Goal: Information Seeking & Learning: Learn about a topic

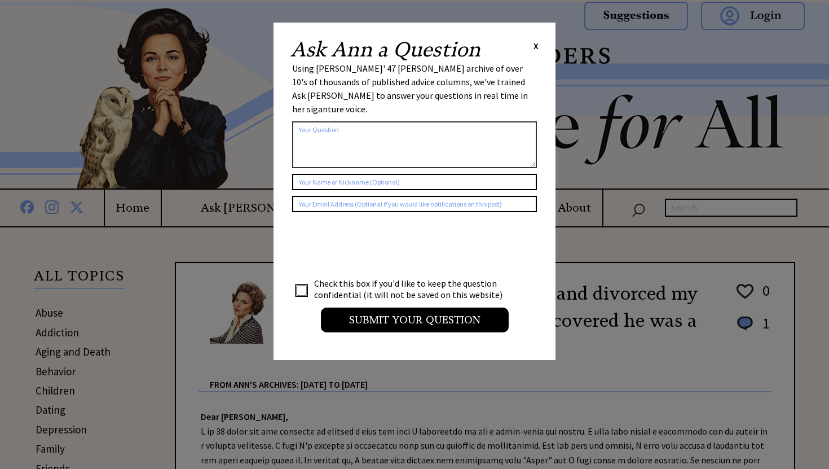
click at [533, 42] on span "X" at bounding box center [535, 45] width 5 height 11
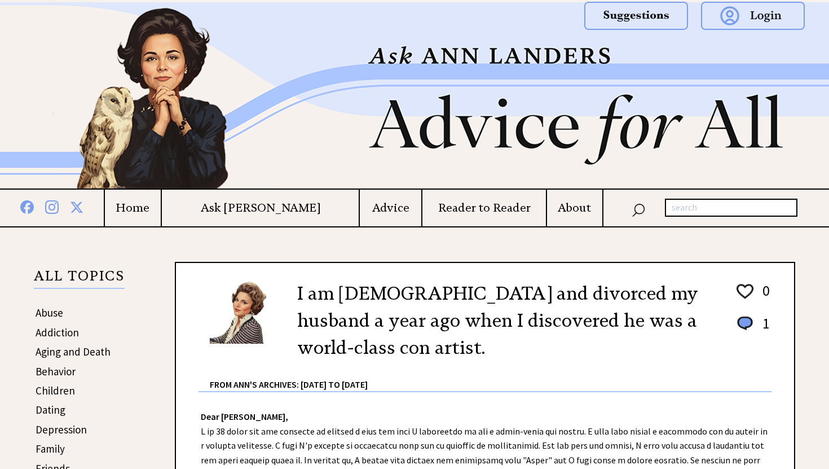
click at [565, 208] on h4 "About" at bounding box center [574, 208] width 55 height 14
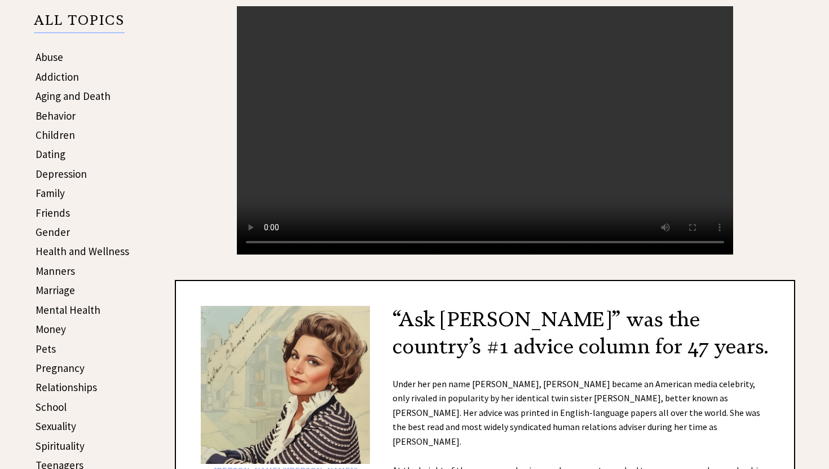
scroll to position [273, 0]
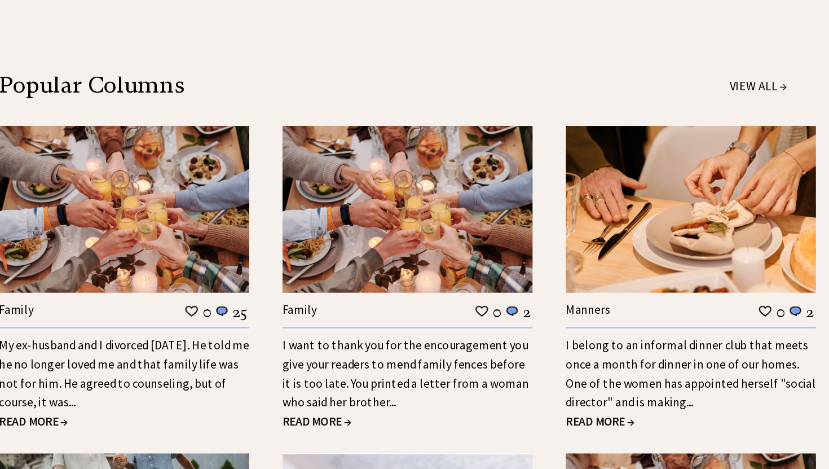
scroll to position [979, 0]
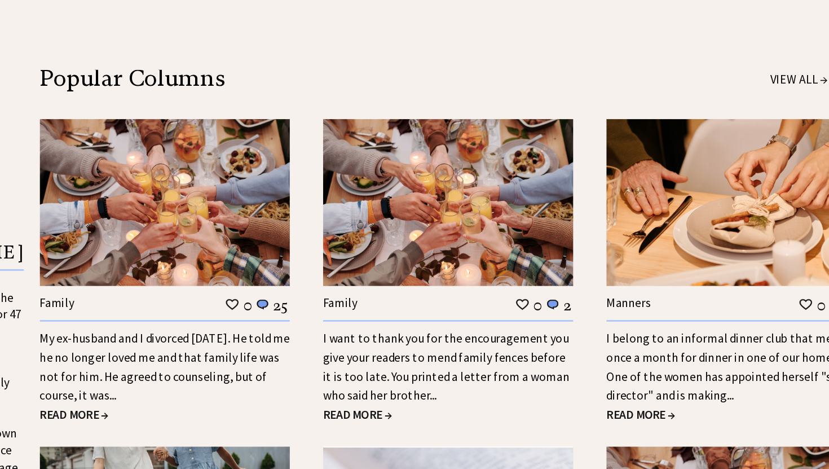
click at [216, 422] on span "READ MORE →" at bounding box center [200, 427] width 51 height 11
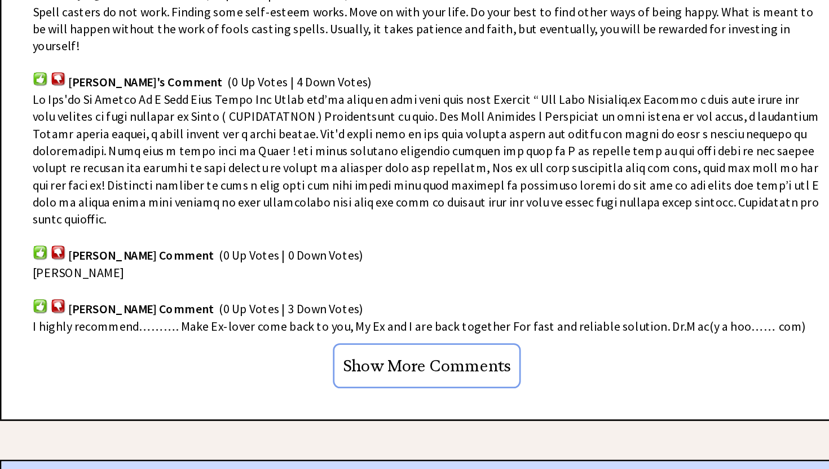
scroll to position [744, 0]
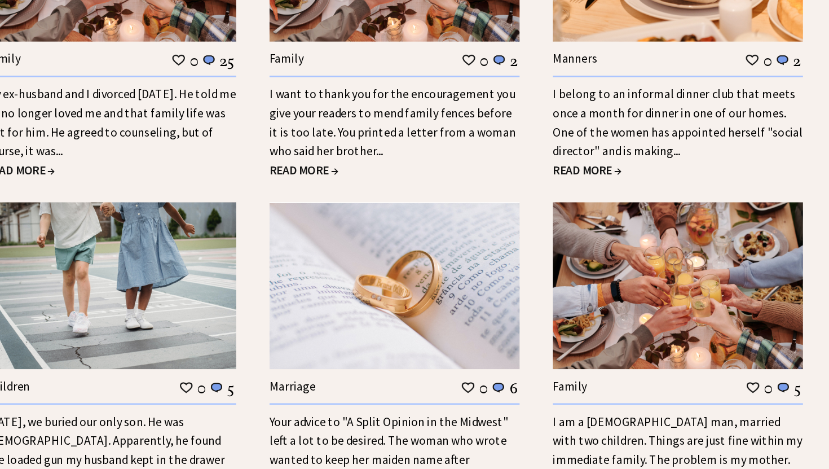
scroll to position [1163, 0]
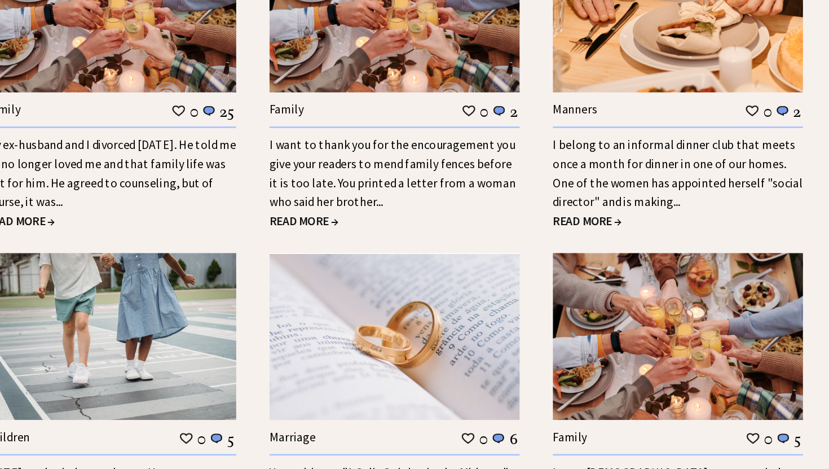
click at [607, 237] on span "READ MORE →" at bounding box center [622, 242] width 51 height 11
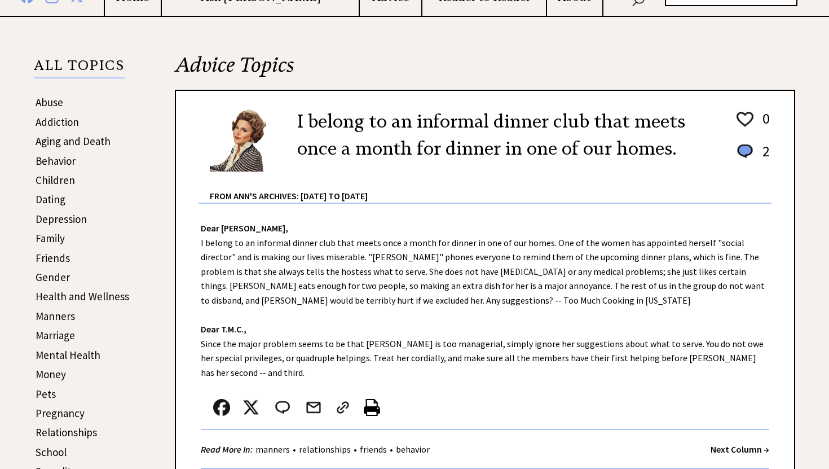
scroll to position [212, 0]
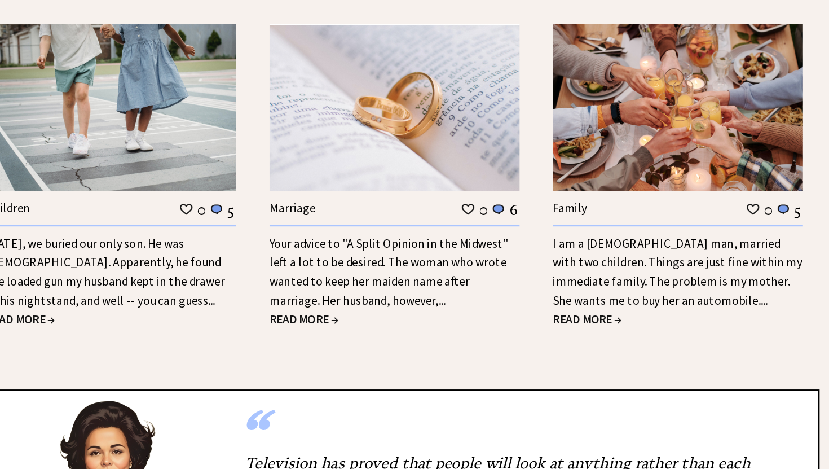
scroll to position [1409, 0]
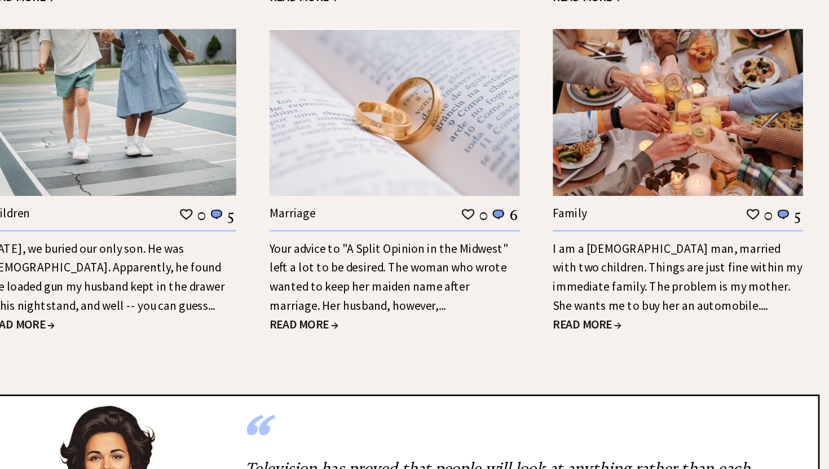
click at [413, 235] on span "READ MORE →" at bounding box center [411, 240] width 51 height 11
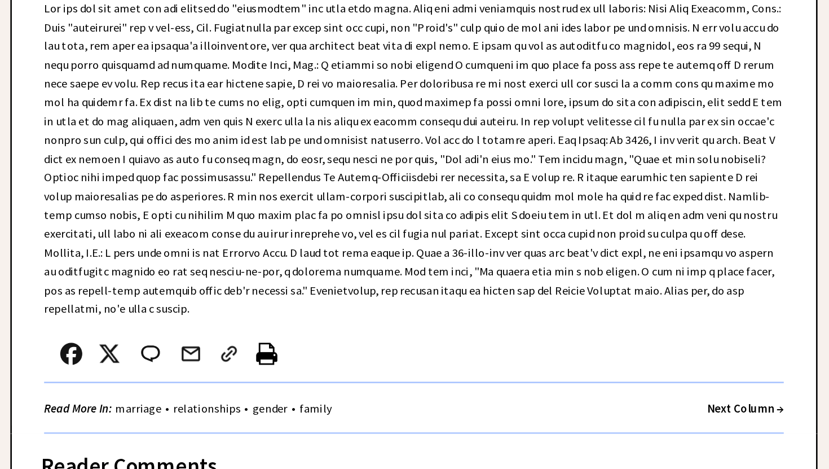
scroll to position [470, 0]
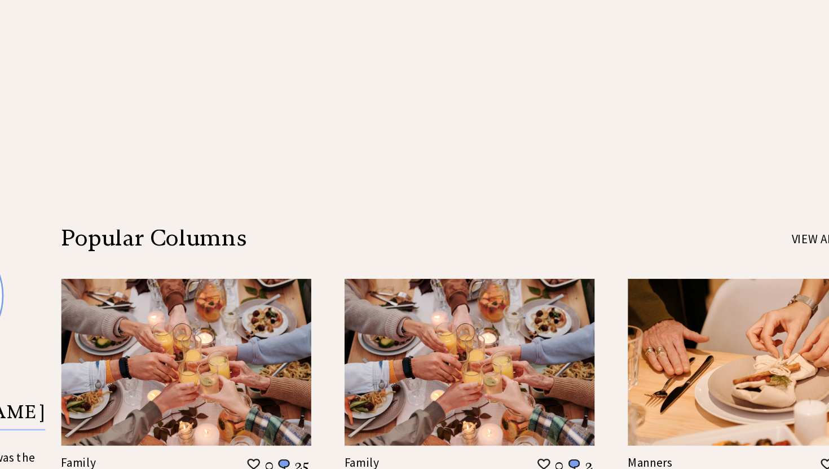
scroll to position [979, 0]
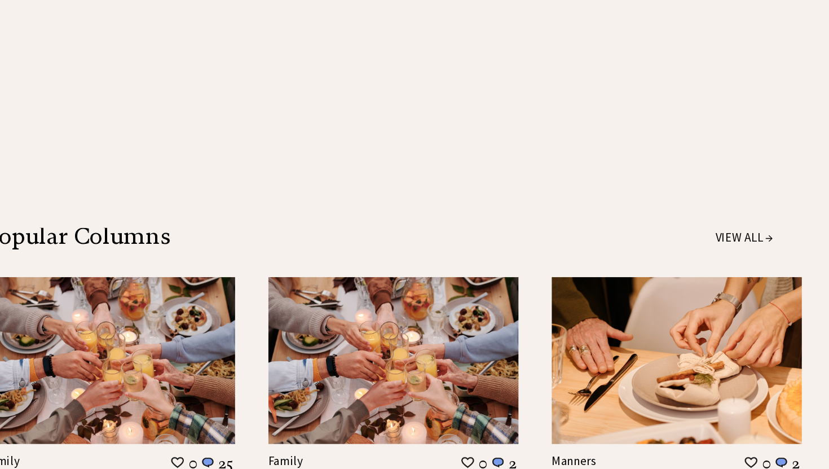
click at [741, 173] on link "VIEW ALL →" at bounding box center [739, 178] width 43 height 11
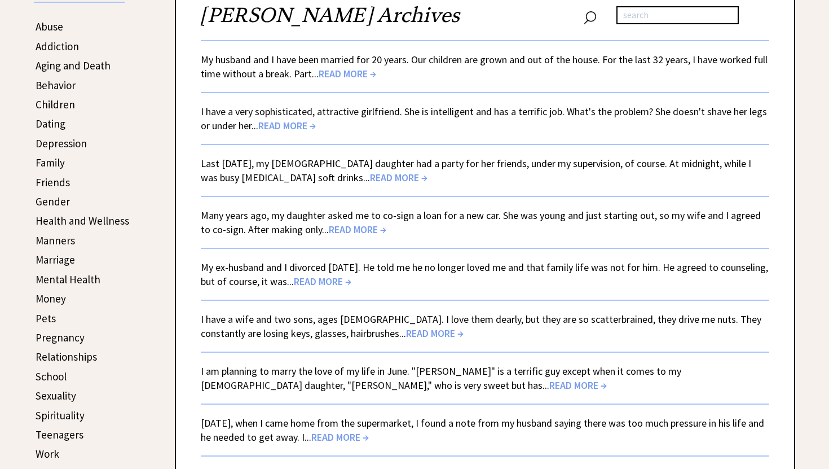
scroll to position [285, 0]
click at [48, 240] on link "Manners" at bounding box center [55, 241] width 39 height 14
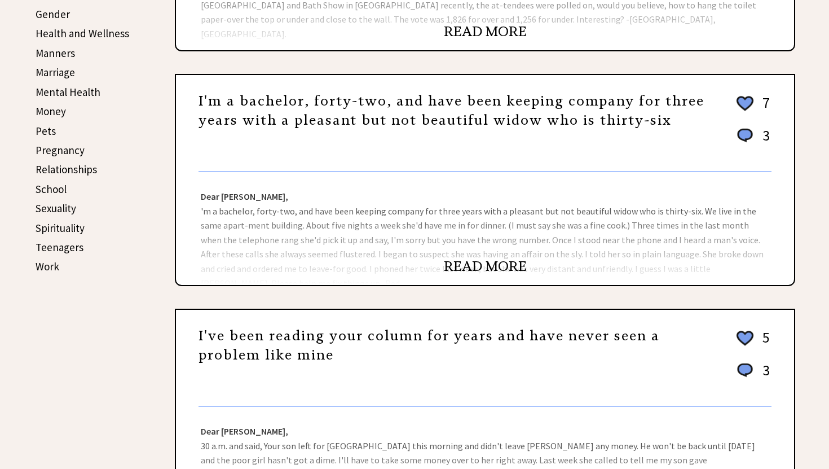
scroll to position [481, 0]
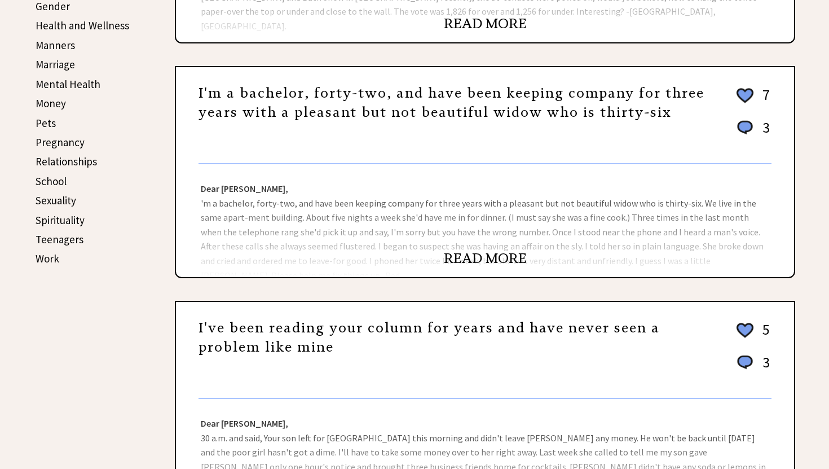
click at [460, 254] on link "READ MORE" at bounding box center [485, 258] width 83 height 17
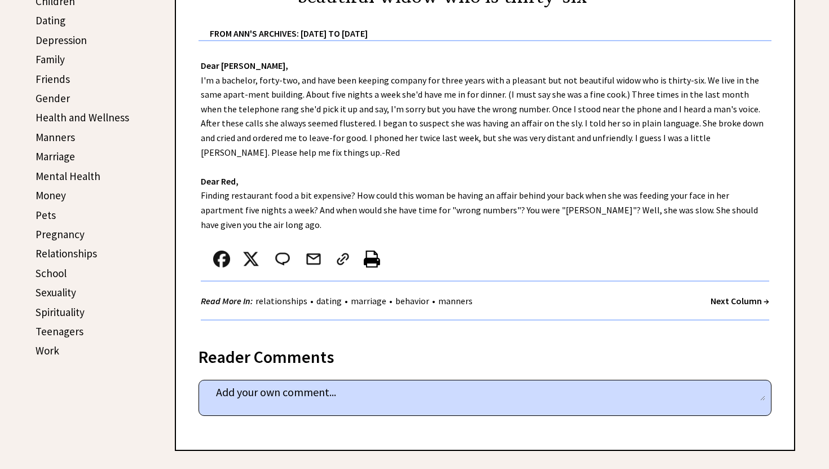
scroll to position [383, 0]
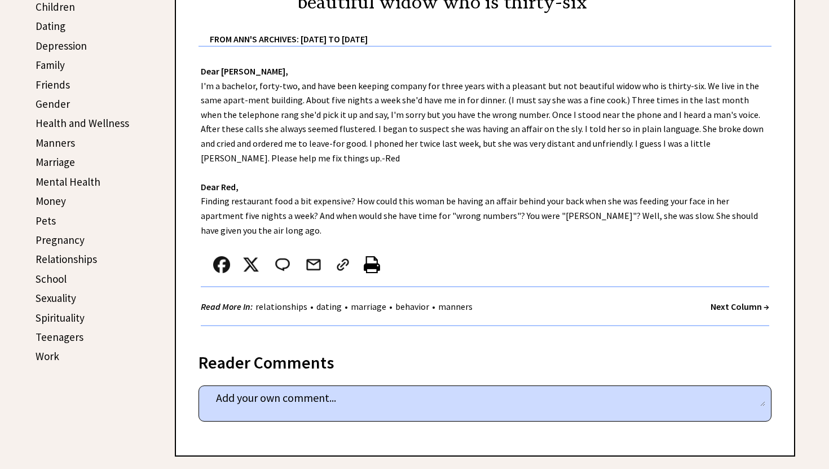
click at [48, 140] on link "Manners" at bounding box center [55, 143] width 39 height 14
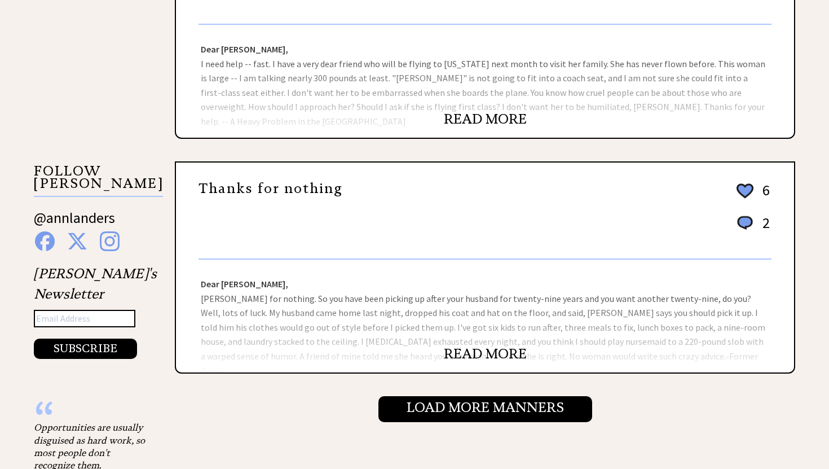
scroll to position [1090, 0]
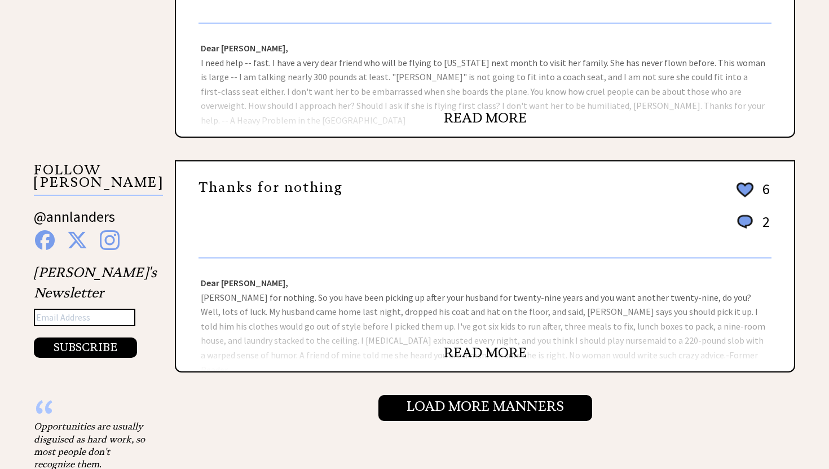
click at [479, 351] on link "READ MORE" at bounding box center [485, 352] width 83 height 17
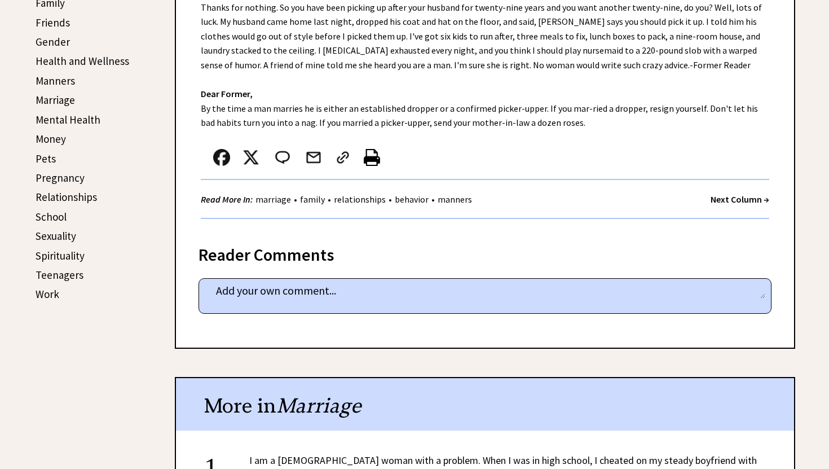
scroll to position [448, 0]
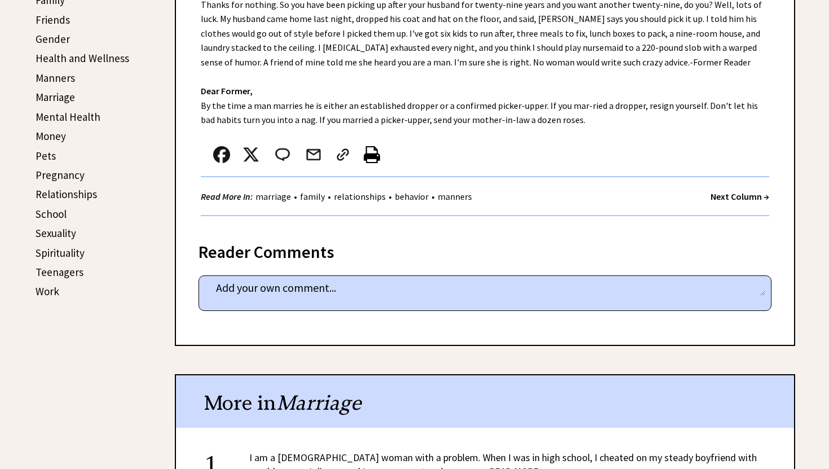
click at [61, 78] on link "Manners" at bounding box center [55, 78] width 39 height 14
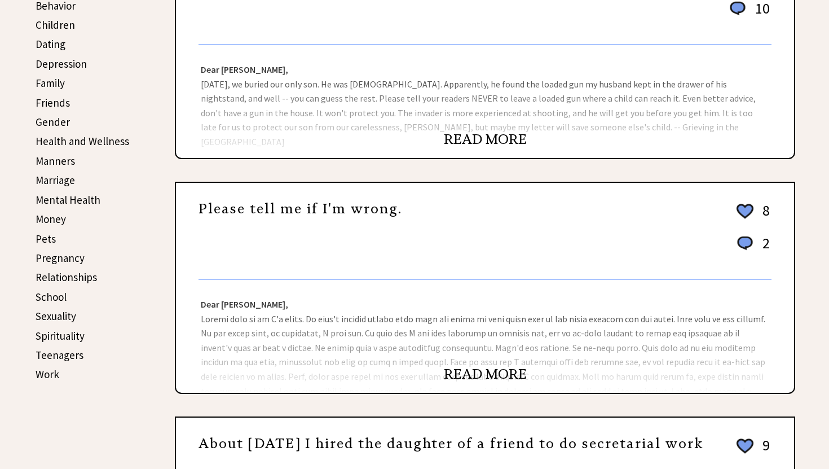
scroll to position [367, 0]
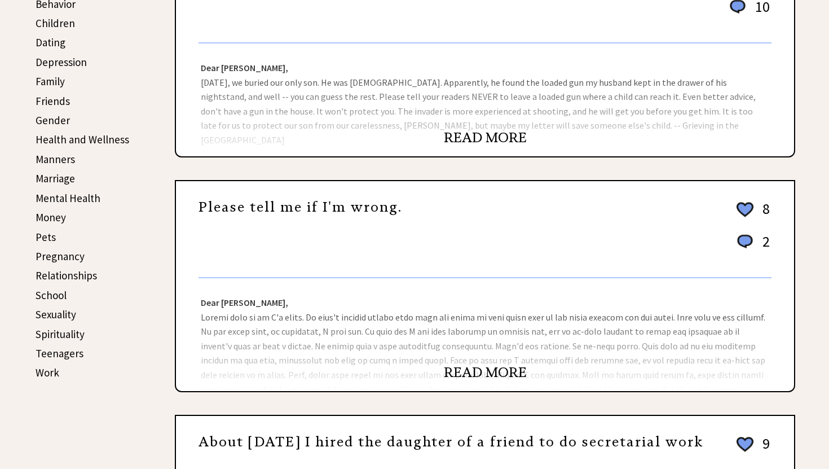
click at [469, 370] on link "READ MORE" at bounding box center [485, 372] width 83 height 17
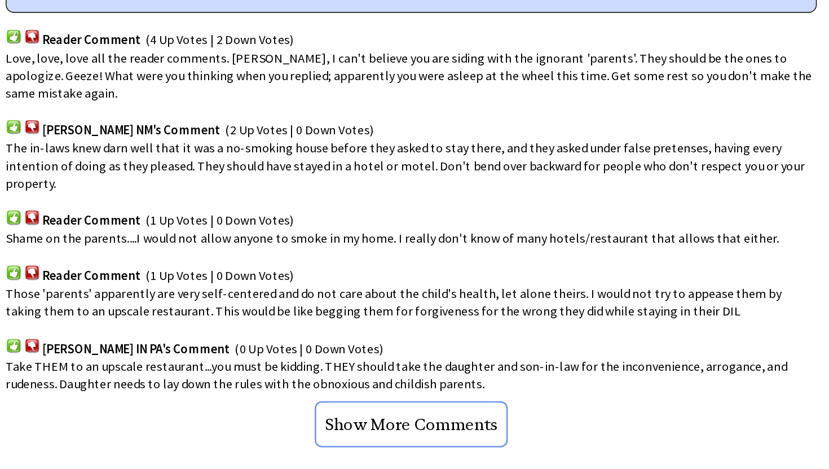
scroll to position [690, 0]
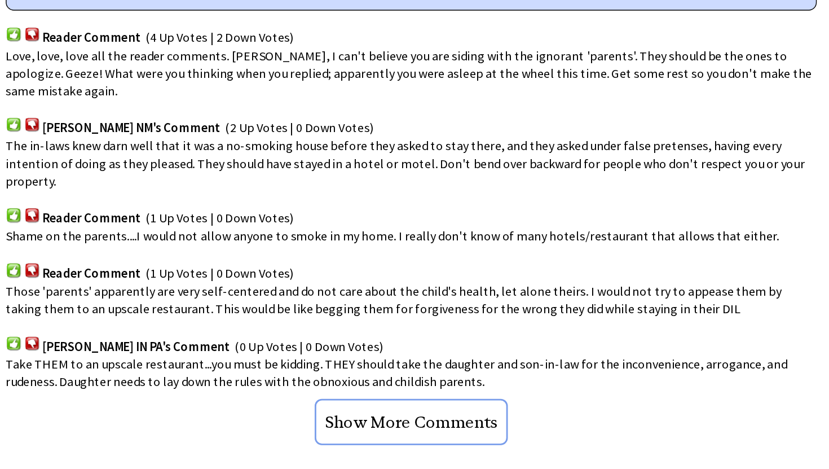
click at [493, 419] on input "Show More Comments" at bounding box center [485, 435] width 136 height 33
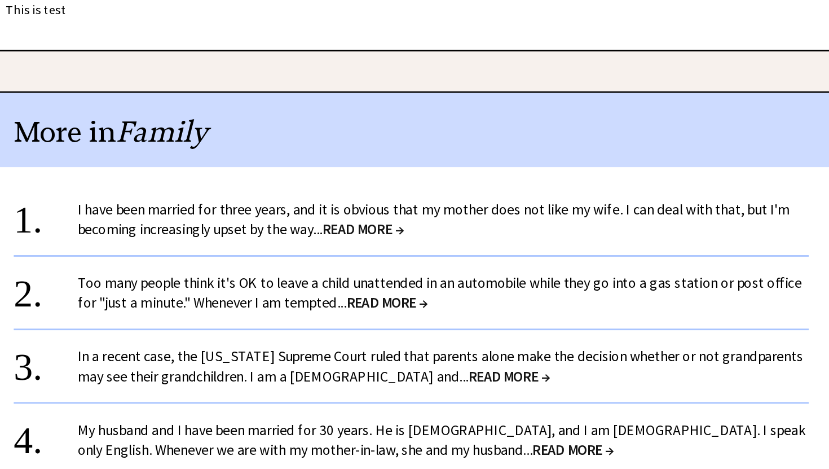
scroll to position [1488, 0]
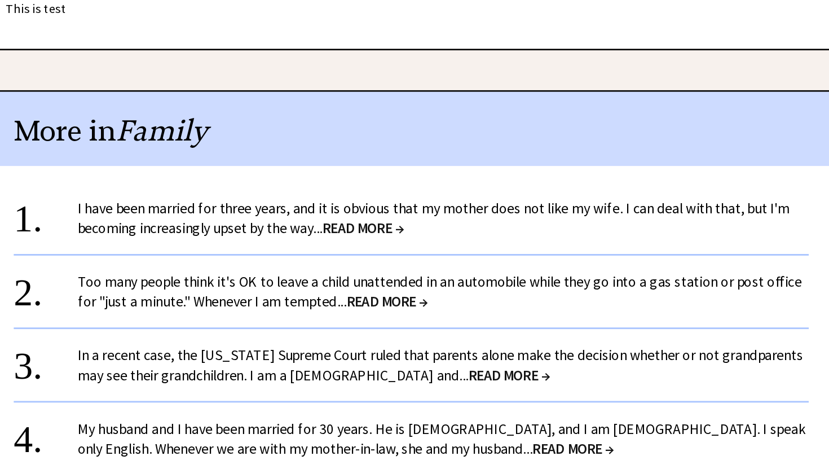
click at [448, 292] on span "READ MORE →" at bounding box center [451, 298] width 58 height 13
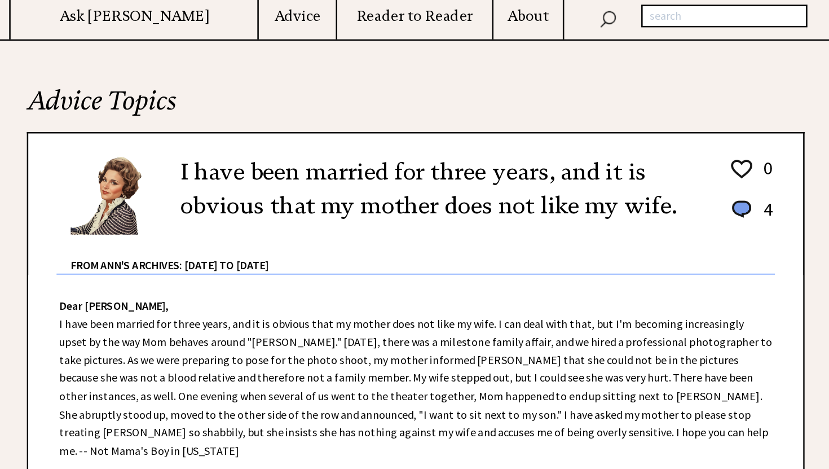
scroll to position [193, 0]
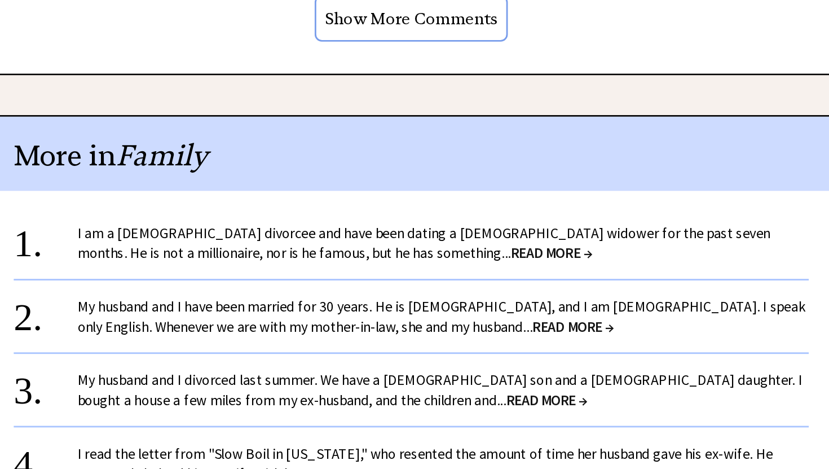
scroll to position [1110, 0]
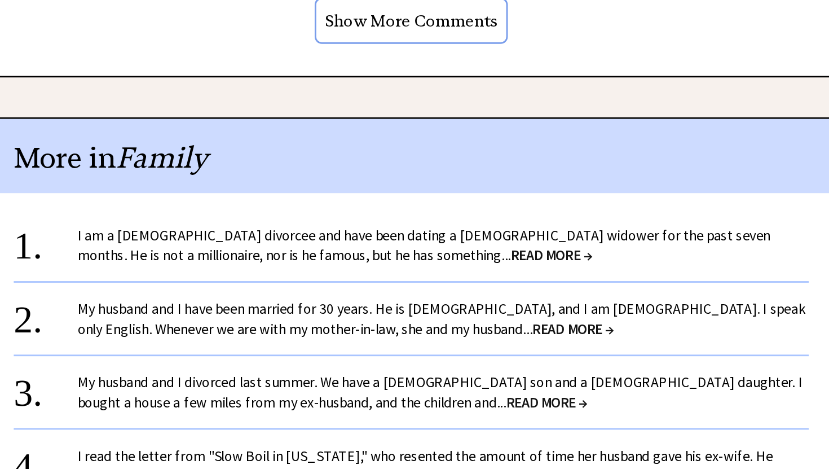
click at [555, 174] on span "READ MORE →" at bounding box center [584, 180] width 58 height 13
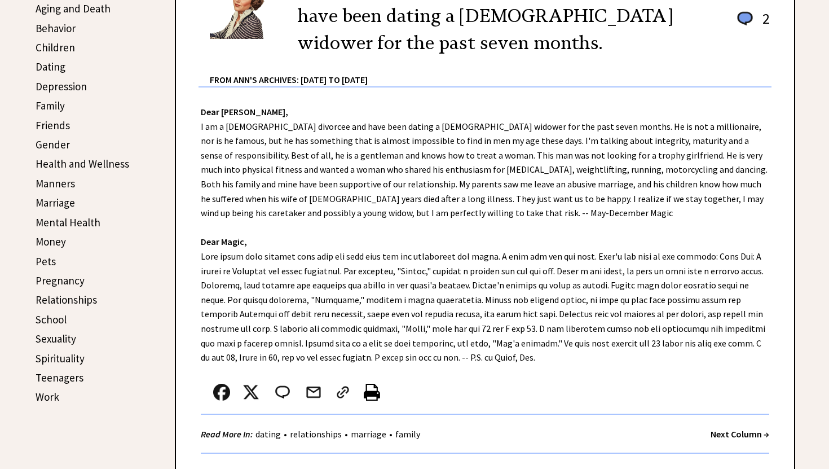
scroll to position [334, 0]
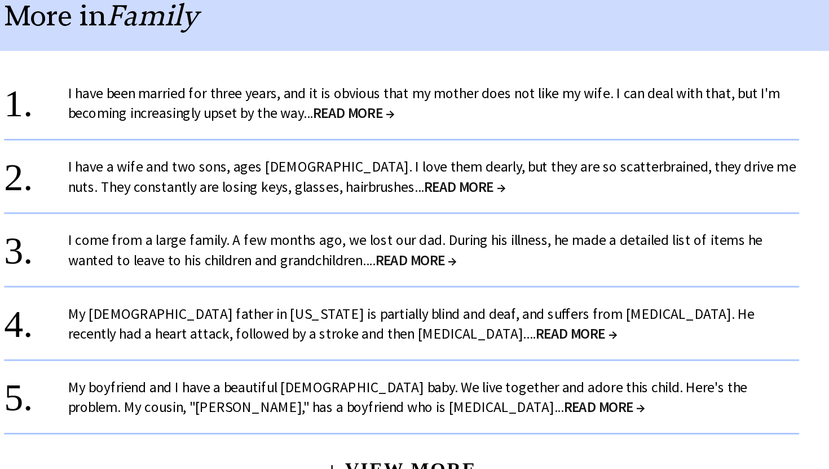
scroll to position [1090, 0]
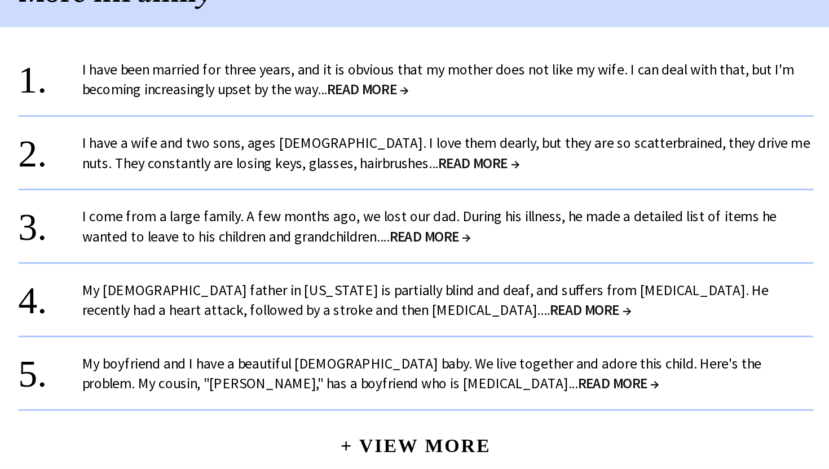
click at [461, 435] on link "+ View More" at bounding box center [485, 447] width 106 height 24
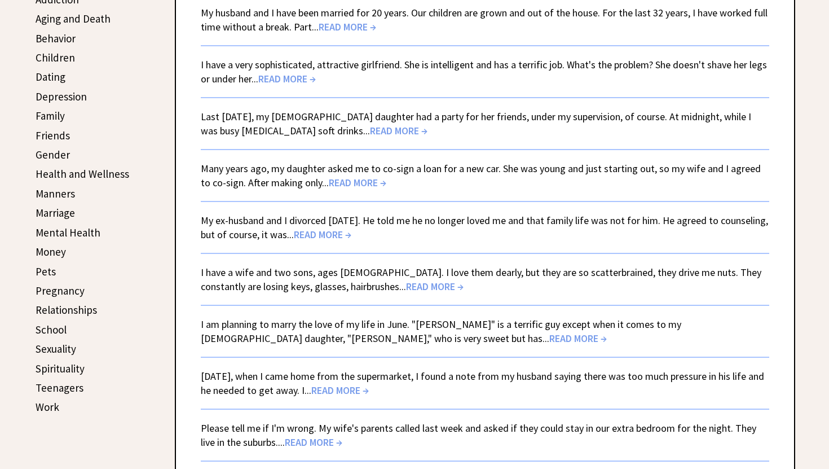
scroll to position [334, 0]
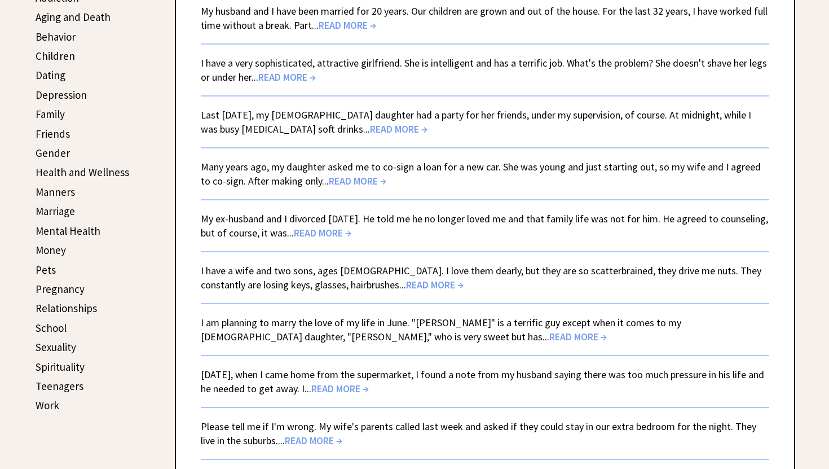
click at [54, 191] on link "Manners" at bounding box center [55, 192] width 39 height 14
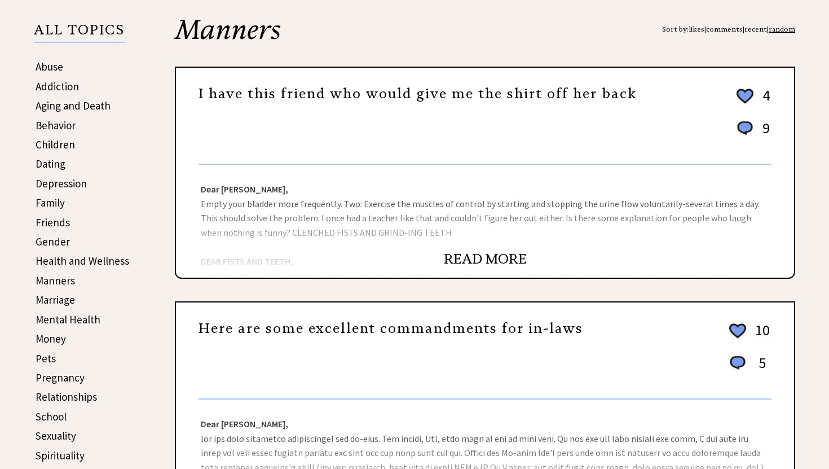
scroll to position [247, 0]
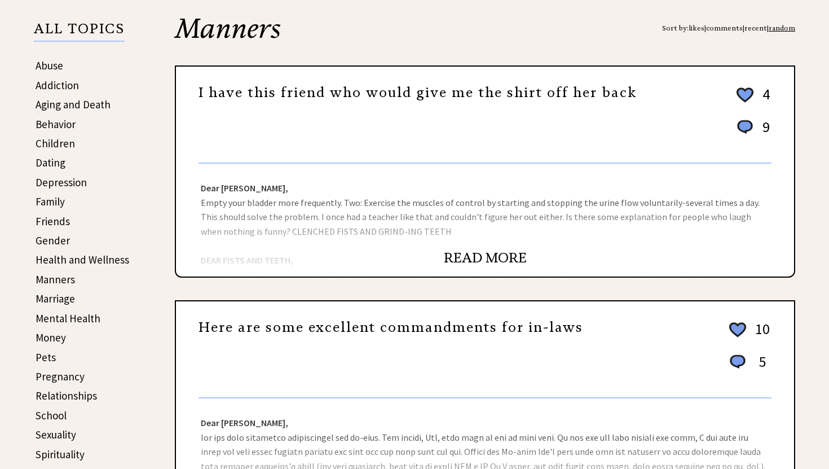
click at [471, 255] on link "READ MORE" at bounding box center [485, 257] width 83 height 17
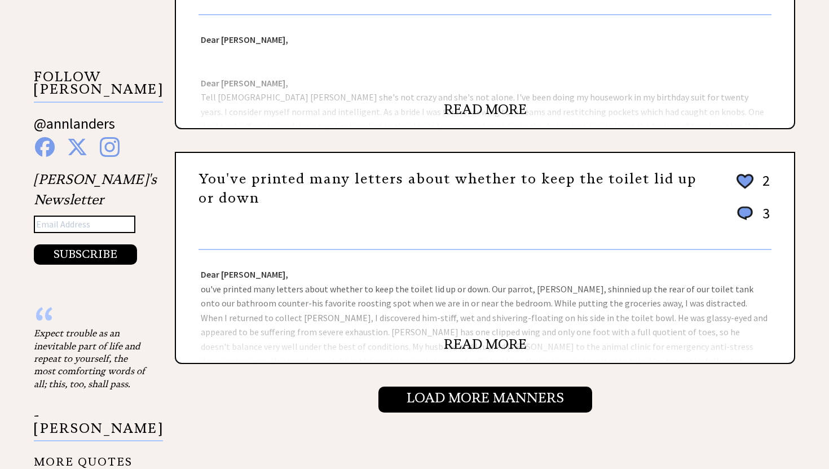
scroll to position [1101, 0]
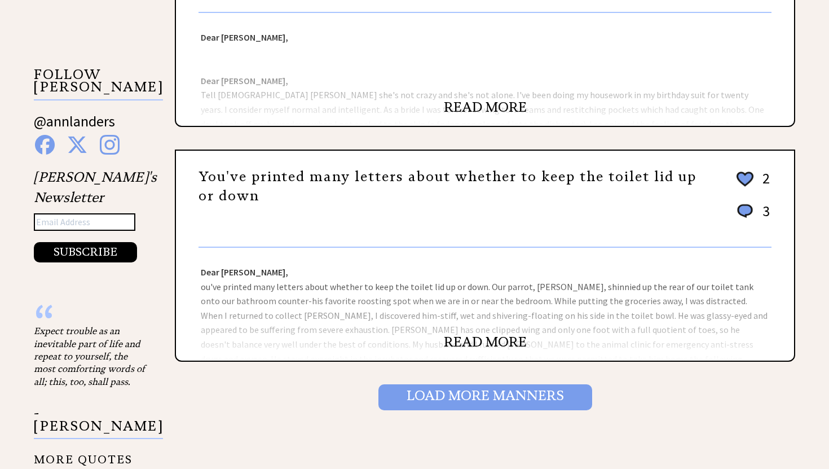
click at [545, 396] on input "Load More Manners" at bounding box center [485, 397] width 214 height 26
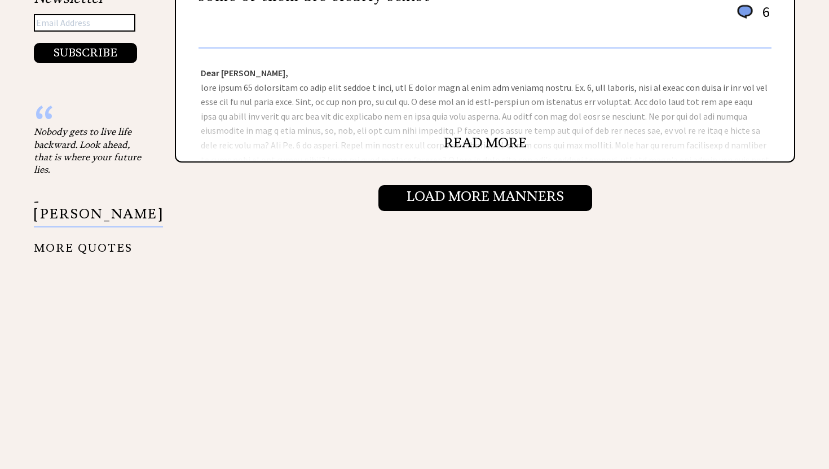
scroll to position [1310, 0]
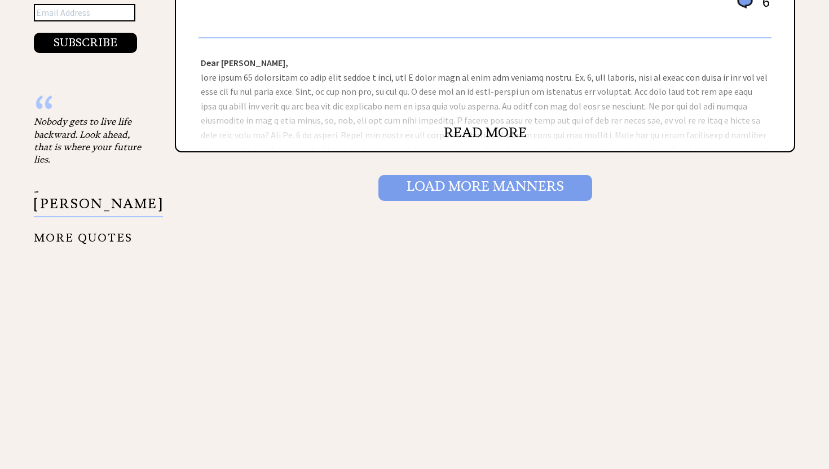
click at [491, 190] on input "Load More Manners" at bounding box center [485, 188] width 214 height 26
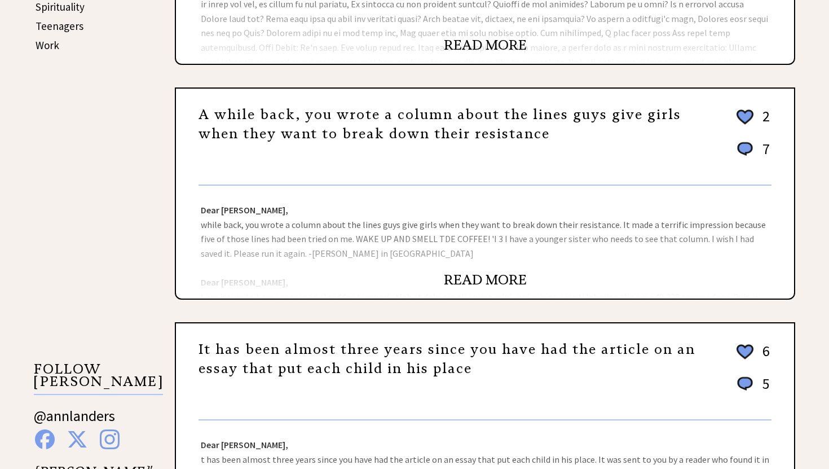
scroll to position [696, 0]
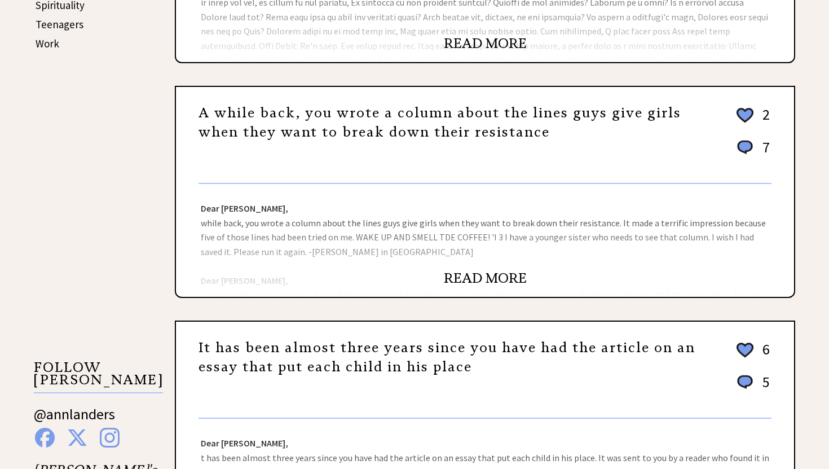
click at [471, 275] on link "READ MORE" at bounding box center [485, 278] width 83 height 17
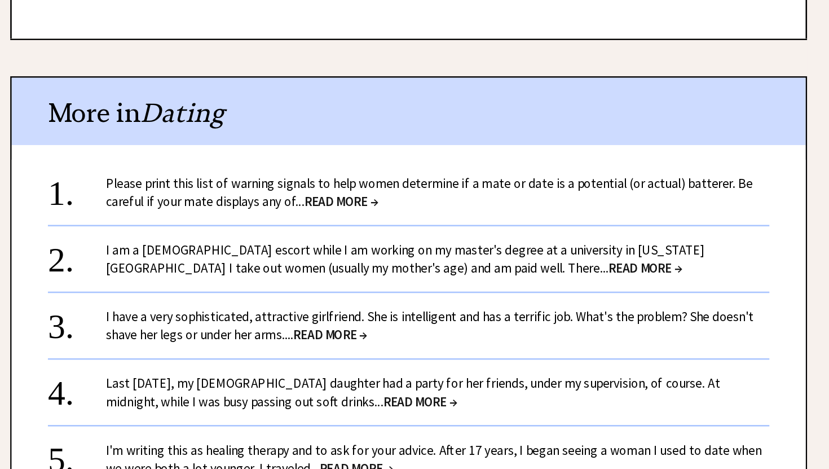
scroll to position [835, 0]
click at [640, 309] on span "READ MORE →" at bounding box center [669, 311] width 58 height 13
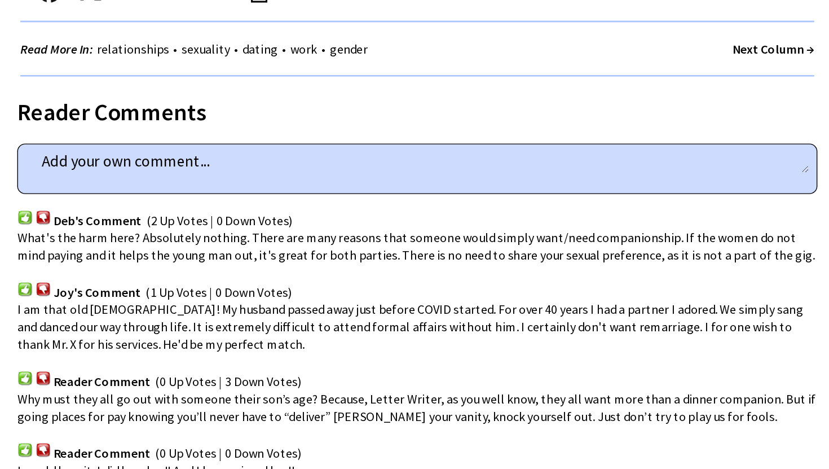
scroll to position [522, 0]
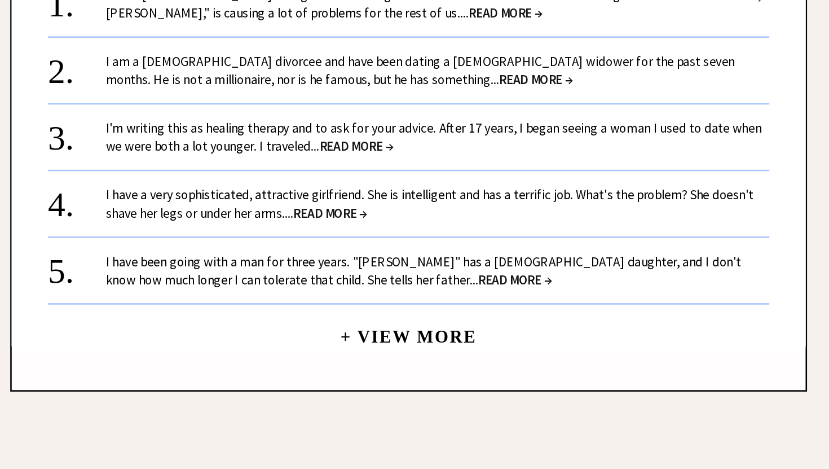
scroll to position [983, 0]
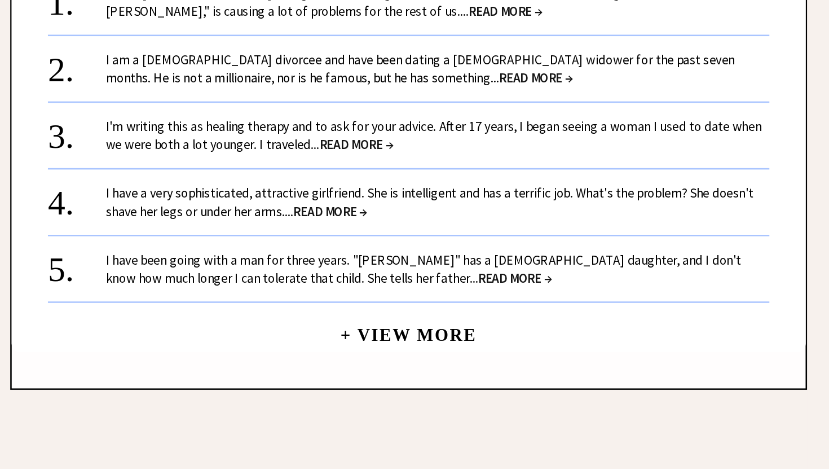
click at [539, 319] on span "READ MORE →" at bounding box center [568, 319] width 58 height 13
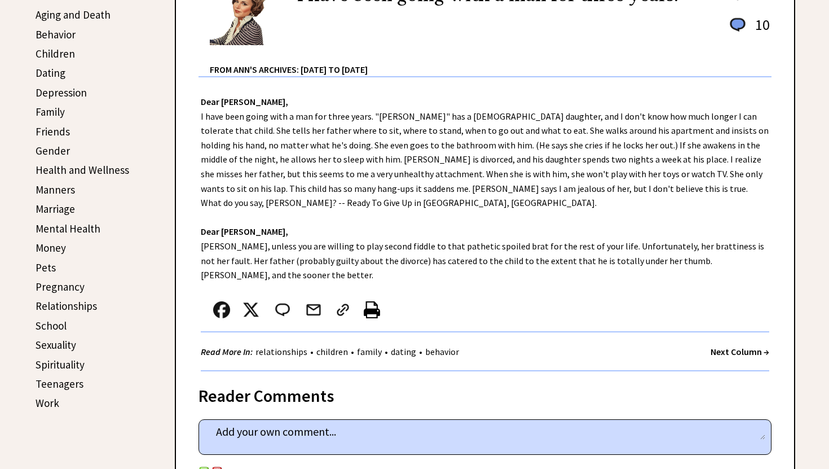
scroll to position [332, 0]
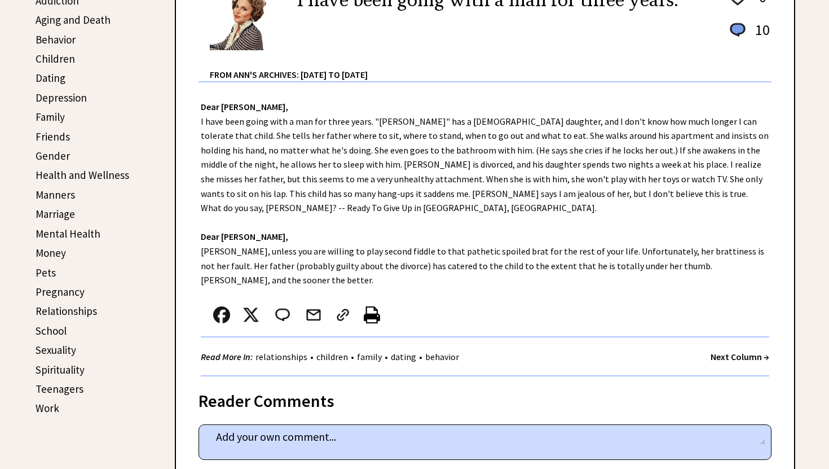
click at [55, 193] on link "Manners" at bounding box center [55, 195] width 39 height 14
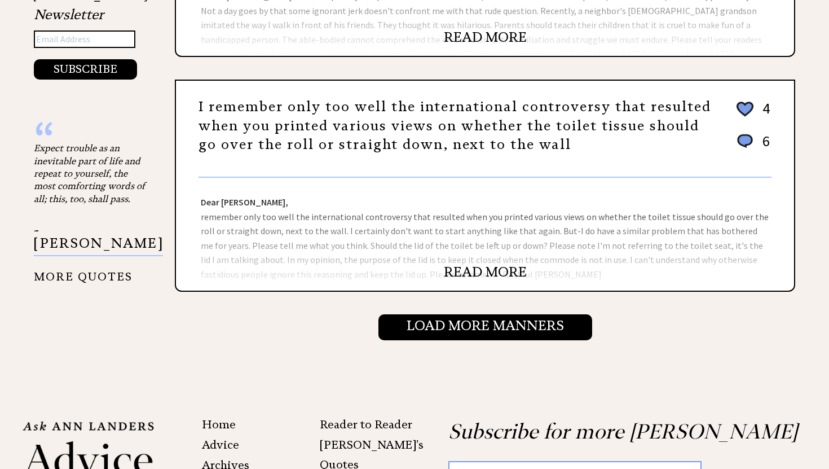
scroll to position [1169, 0]
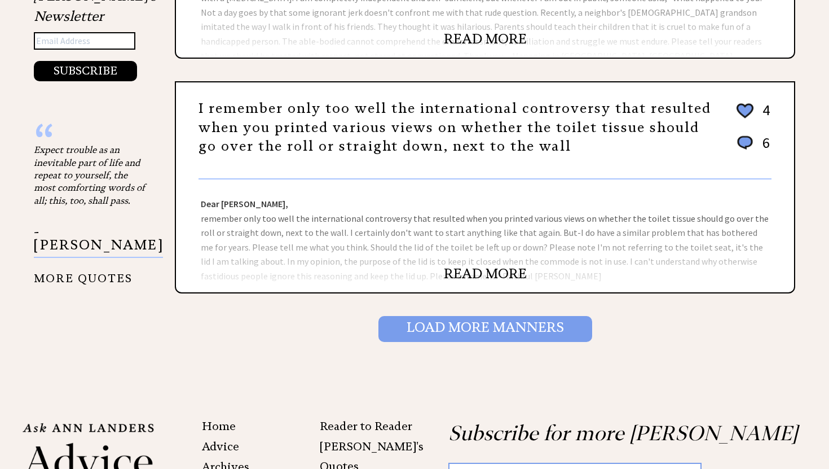
click at [429, 326] on input "Load More Manners" at bounding box center [485, 329] width 214 height 26
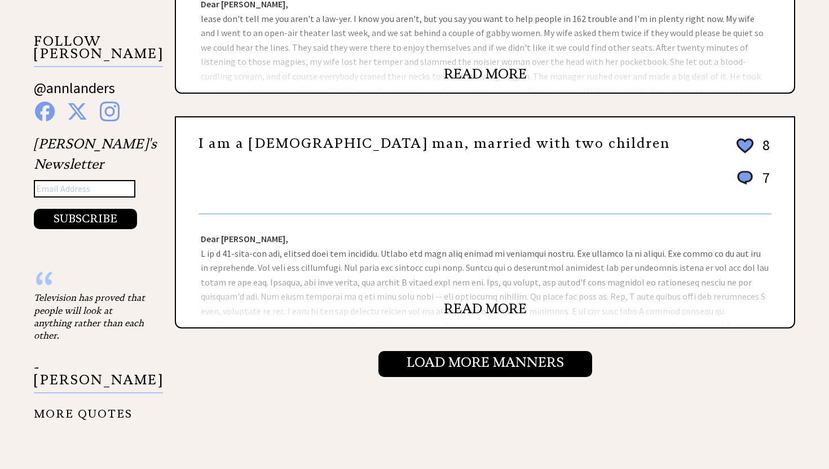
scroll to position [1137, 0]
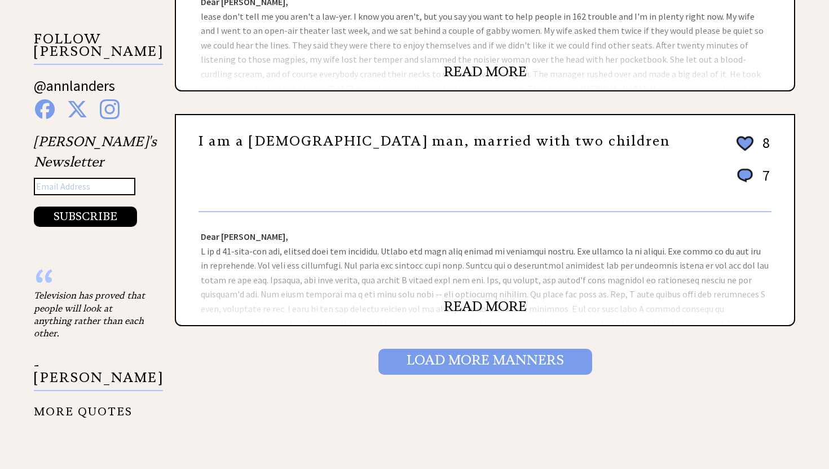
click at [435, 358] on input "Load More Manners" at bounding box center [485, 361] width 214 height 26
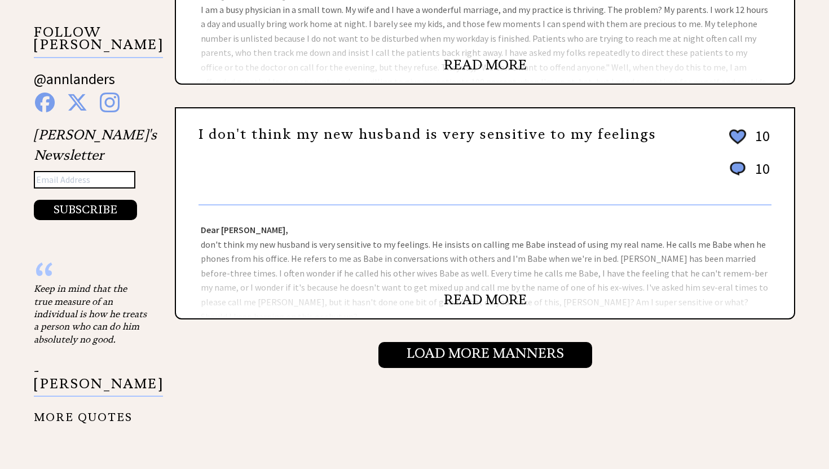
scroll to position [1145, 0]
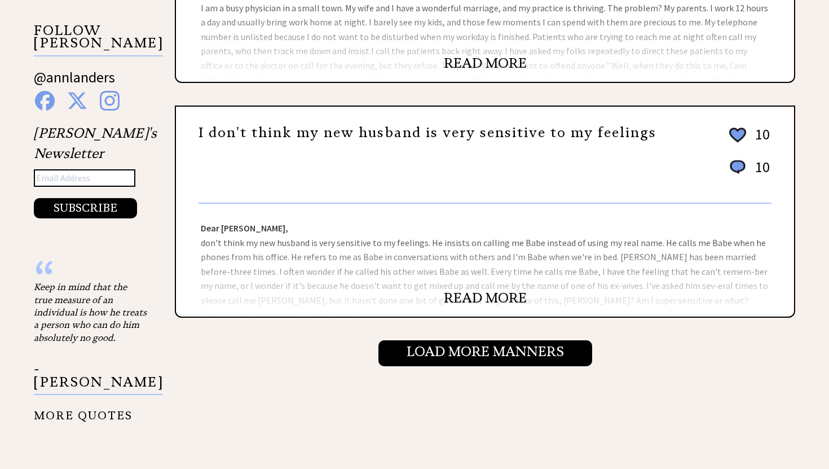
click at [462, 295] on link "READ MORE" at bounding box center [485, 297] width 83 height 17
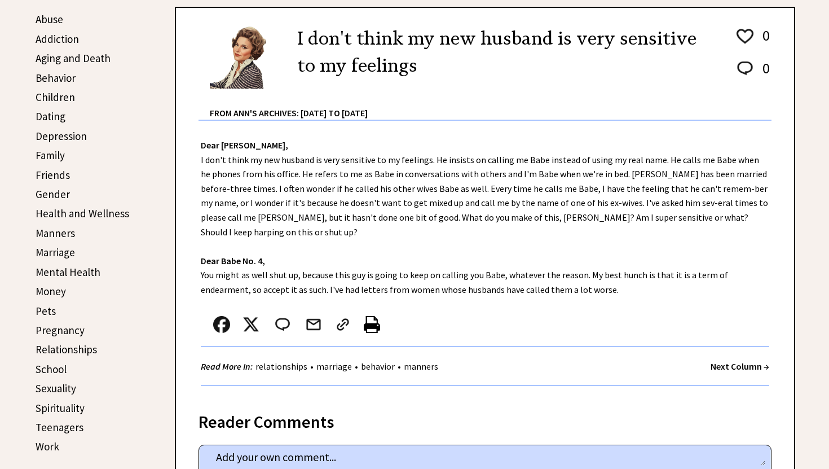
scroll to position [295, 0]
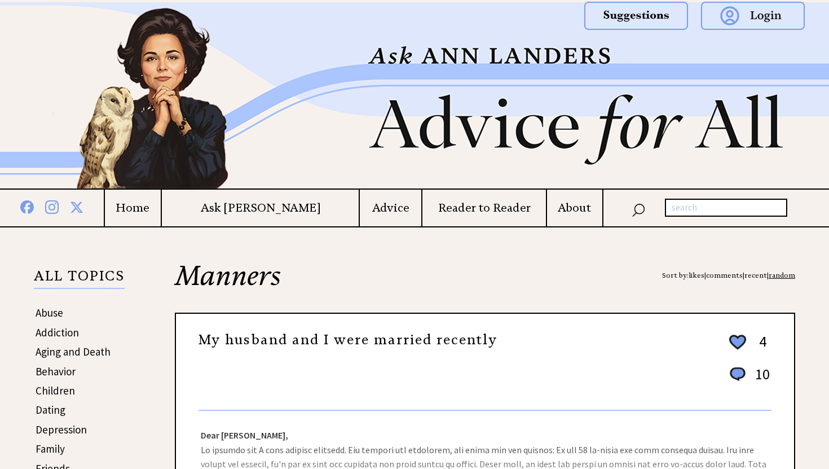
scroll to position [1112, 0]
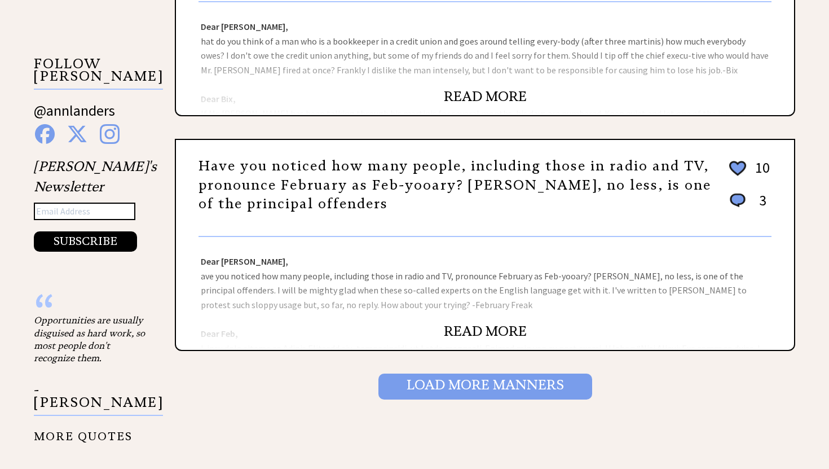
click at [421, 385] on input "Load More Manners" at bounding box center [485, 386] width 214 height 26
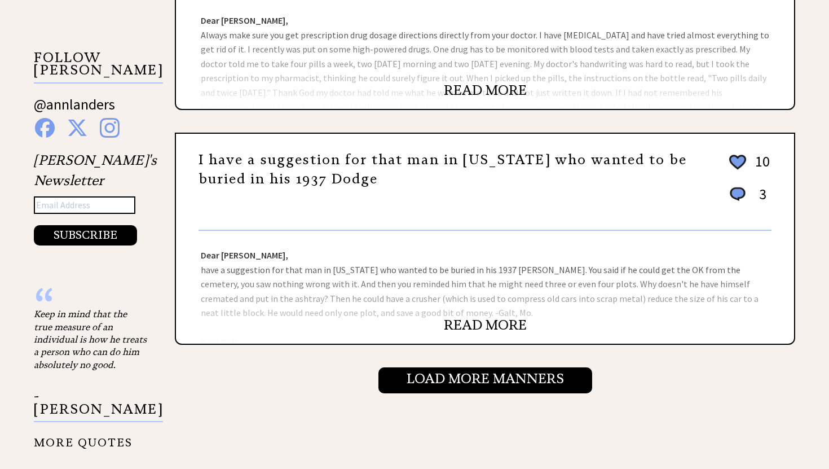
scroll to position [1119, 0]
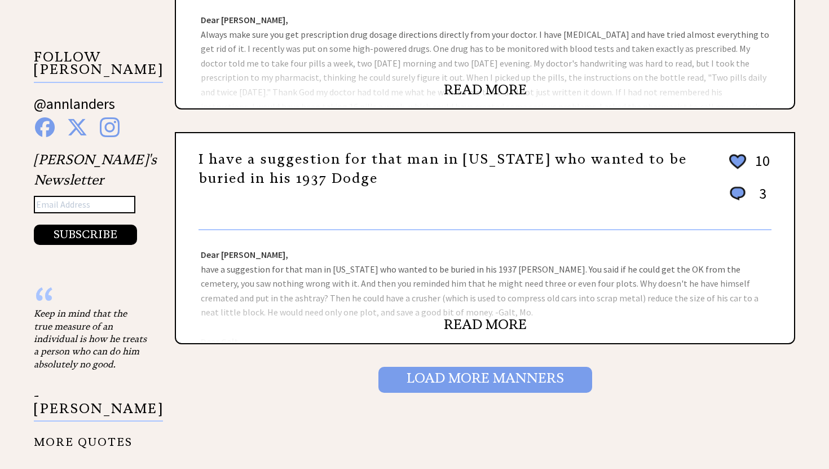
click at [426, 373] on input "Load More Manners" at bounding box center [485, 379] width 214 height 26
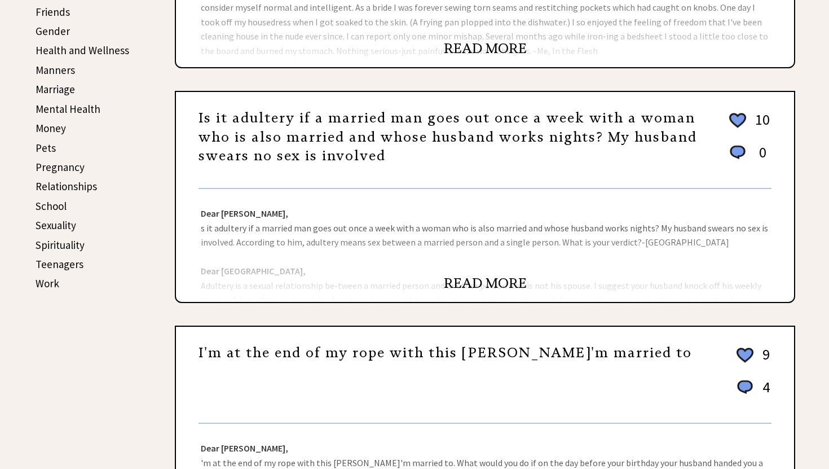
scroll to position [459, 0]
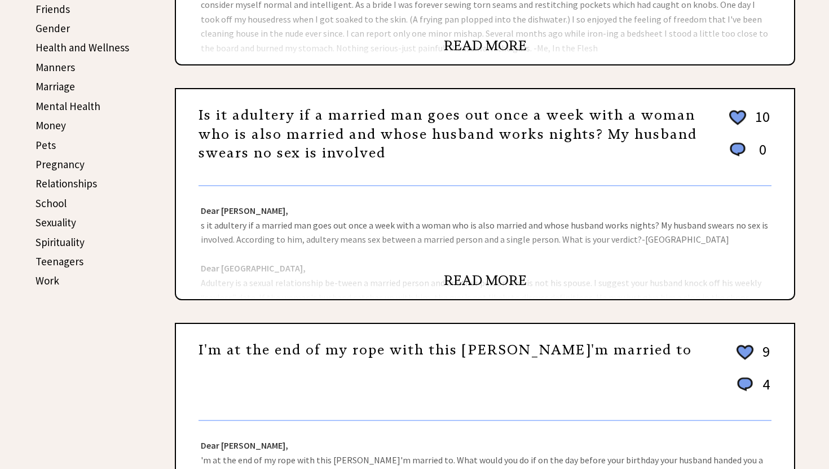
click at [461, 276] on link "READ MORE" at bounding box center [485, 280] width 83 height 17
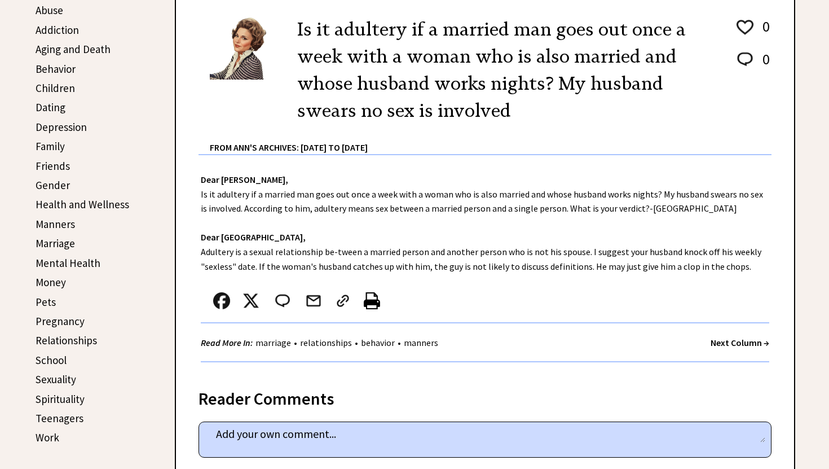
scroll to position [303, 0]
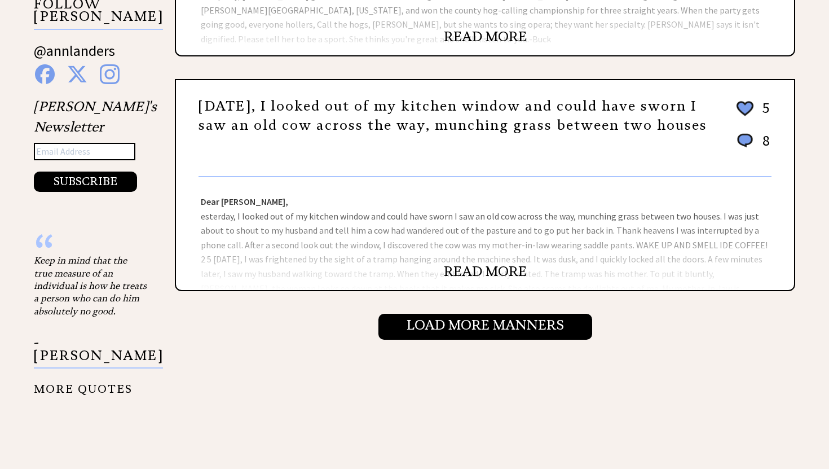
scroll to position [1173, 0]
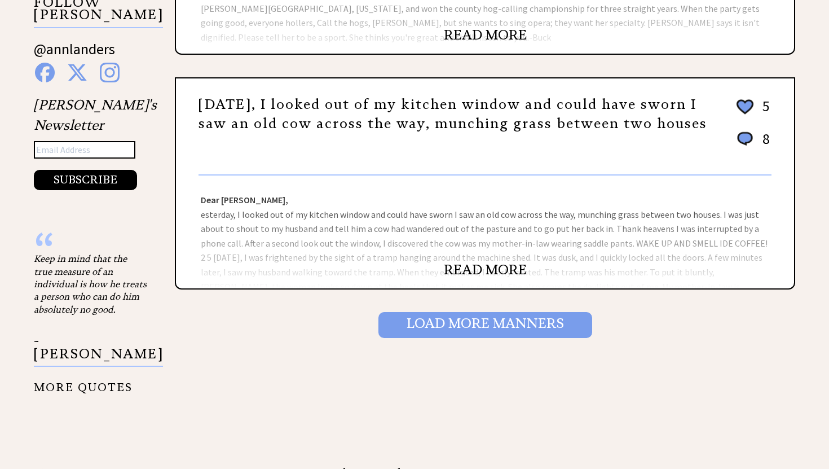
click at [429, 319] on input "Load More Manners" at bounding box center [485, 325] width 214 height 26
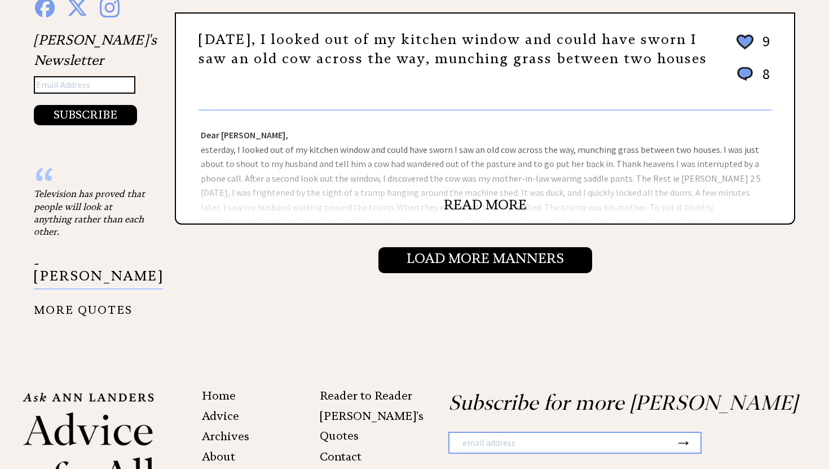
scroll to position [1241, 0]
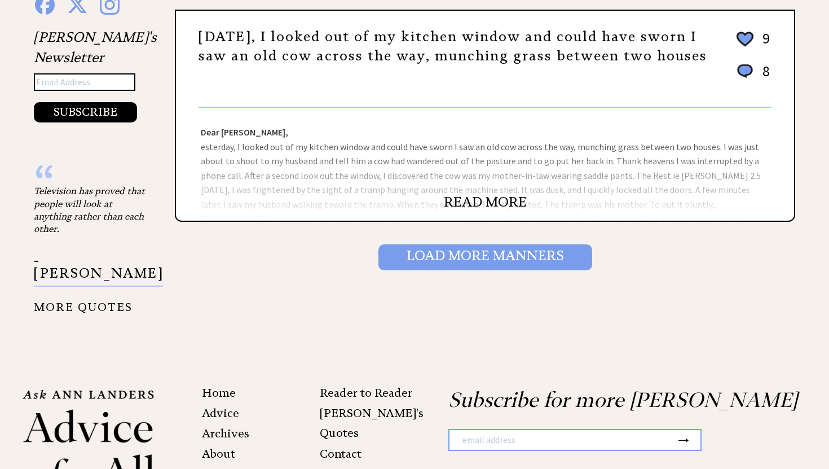
click at [438, 254] on input "Load More Manners" at bounding box center [485, 257] width 214 height 26
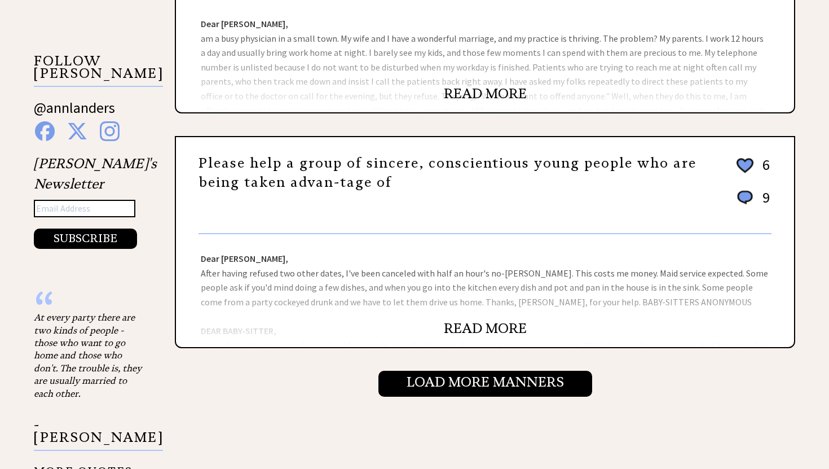
scroll to position [1118, 0]
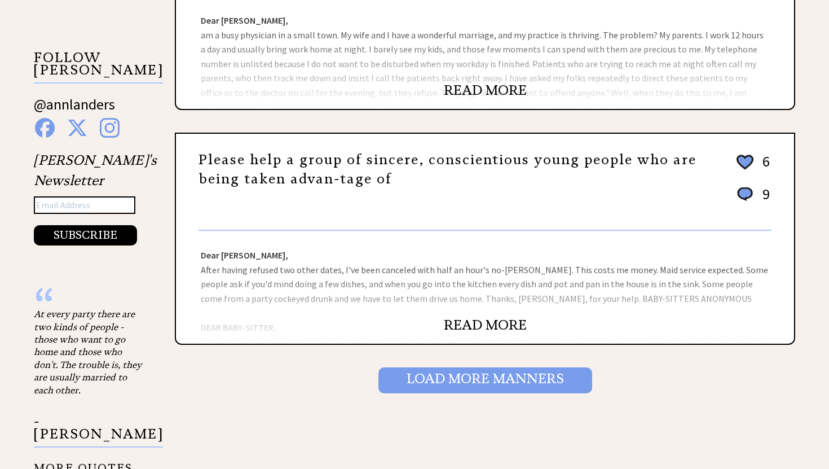
click at [466, 378] on input "Load More Manners" at bounding box center [485, 380] width 214 height 26
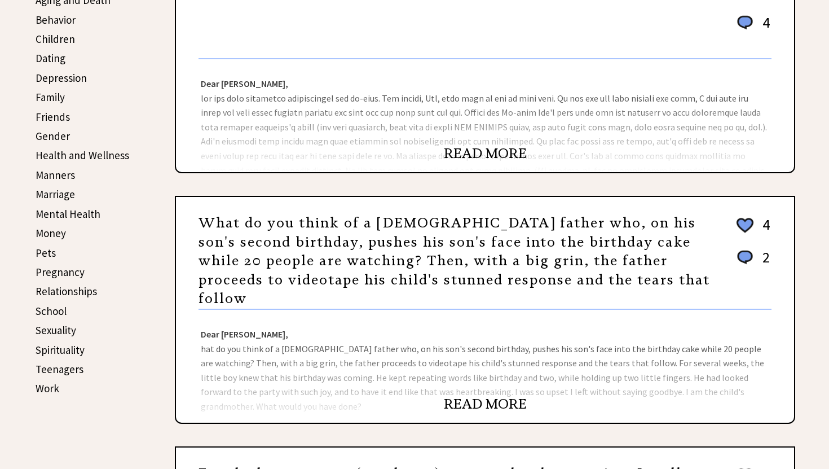
scroll to position [352, 0]
click at [477, 395] on link "READ MORE" at bounding box center [485, 403] width 83 height 17
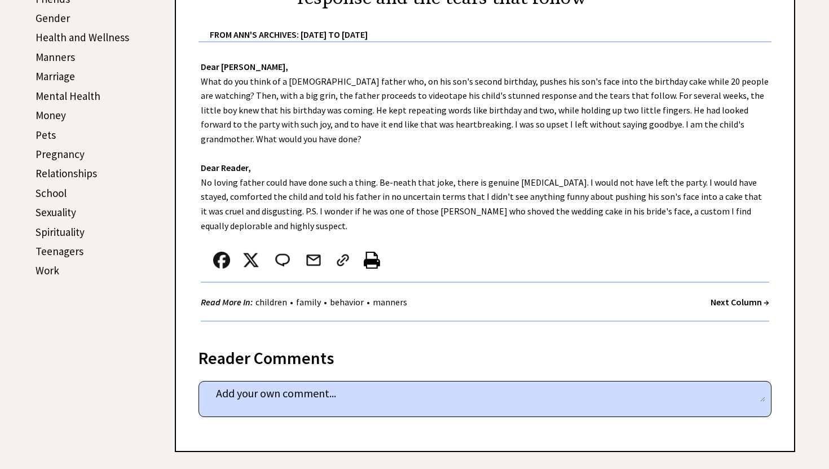
scroll to position [460, 0]
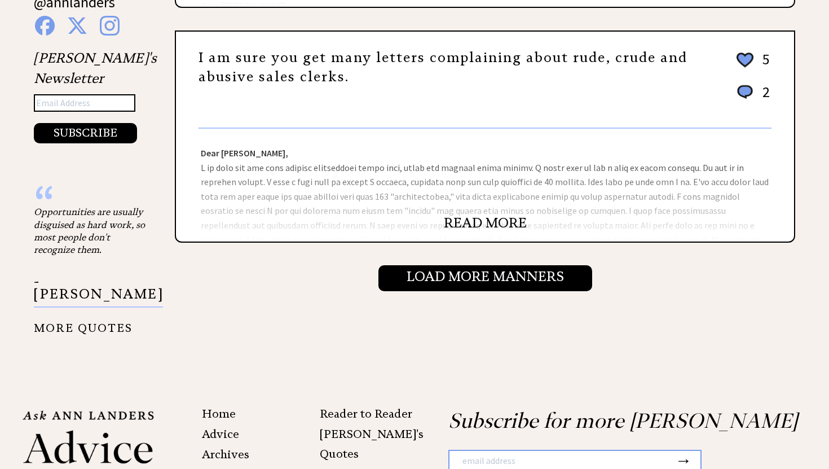
scroll to position [1230, 0]
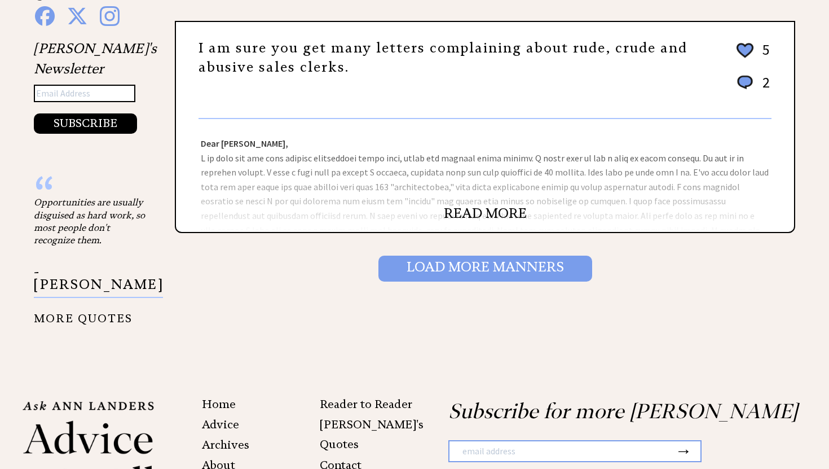
click at [413, 266] on input "Load More Manners" at bounding box center [485, 268] width 214 height 26
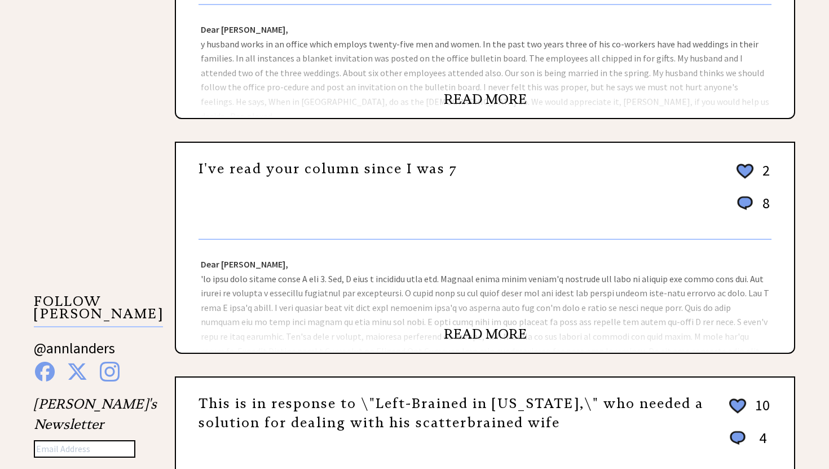
scroll to position [875, 0]
click at [464, 95] on link "READ MORE" at bounding box center [485, 98] width 83 height 17
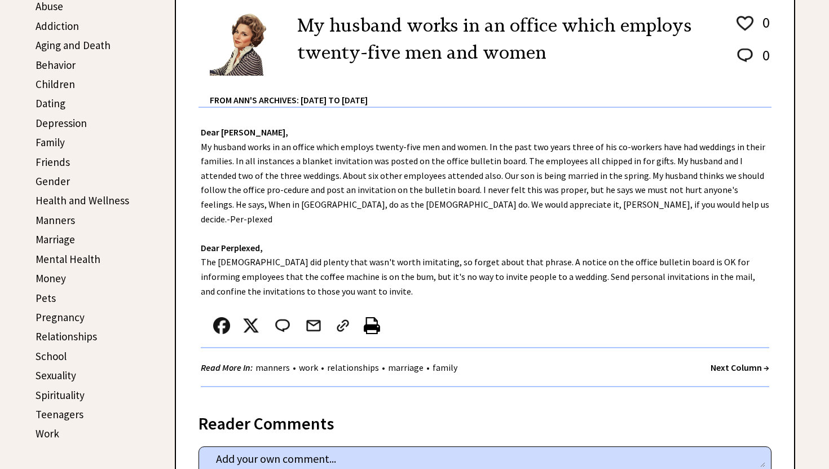
scroll to position [313, 0]
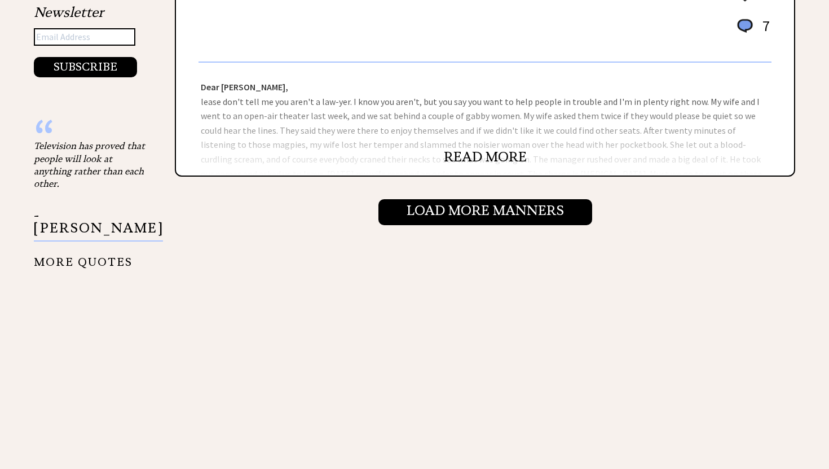
scroll to position [1290, 0]
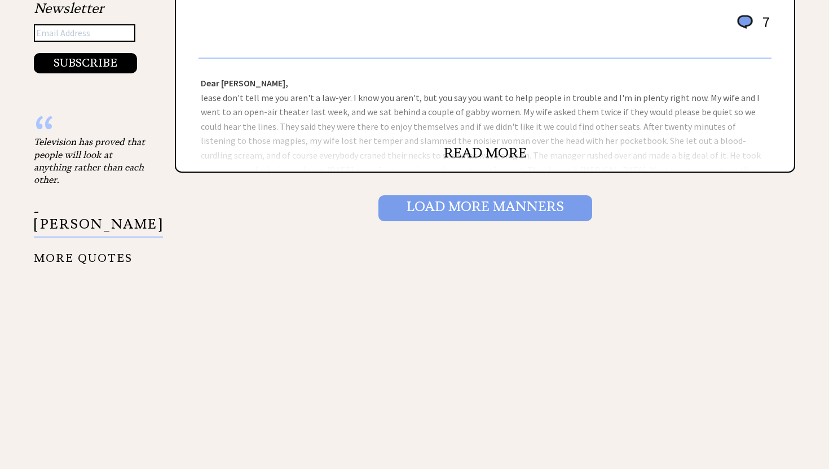
click at [420, 207] on input "Load More Manners" at bounding box center [485, 208] width 214 height 26
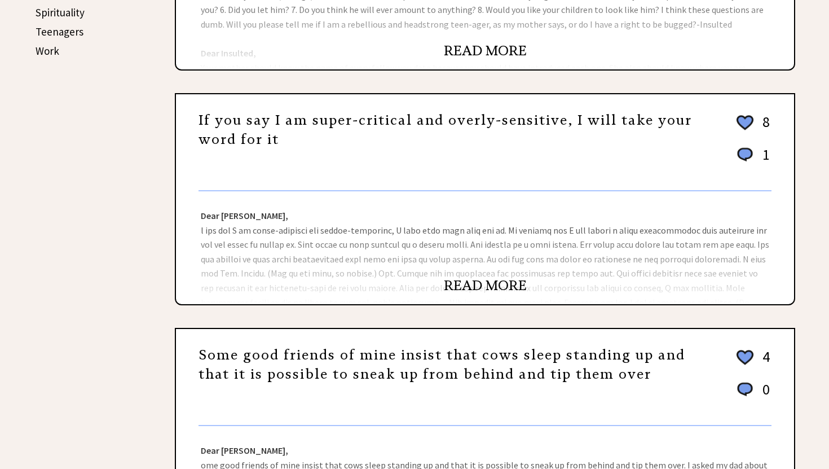
scroll to position [690, 0]
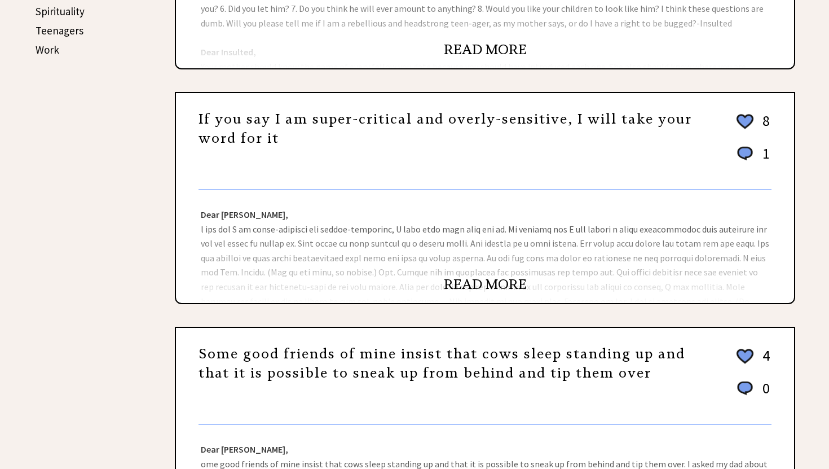
click at [478, 281] on link "READ MORE" at bounding box center [485, 284] width 83 height 17
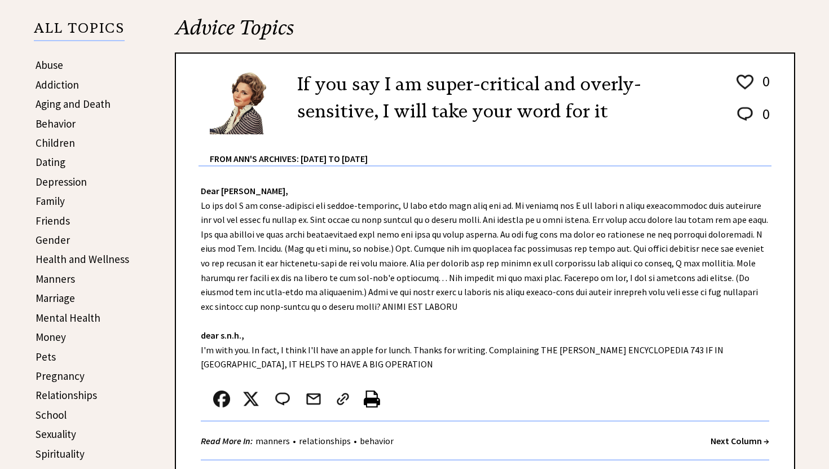
scroll to position [241, 0]
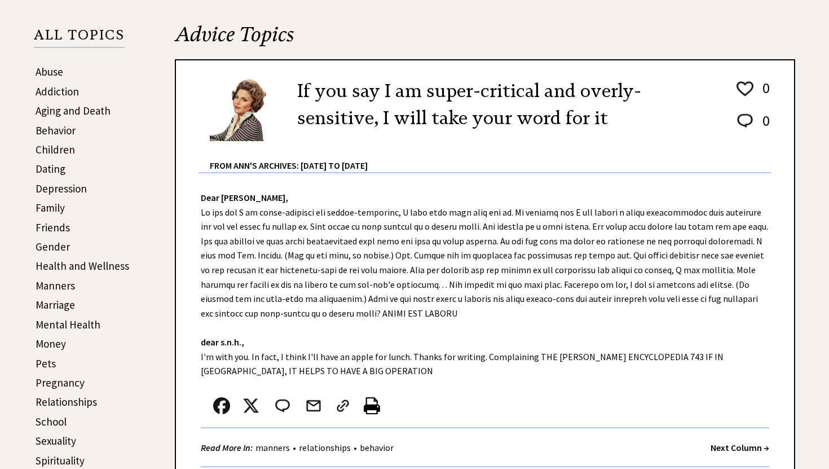
click at [54, 166] on link "Dating" at bounding box center [51, 169] width 30 height 14
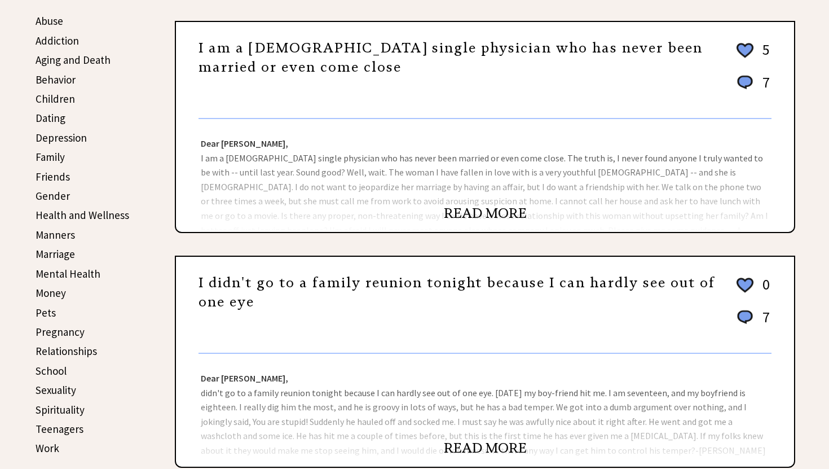
scroll to position [295, 0]
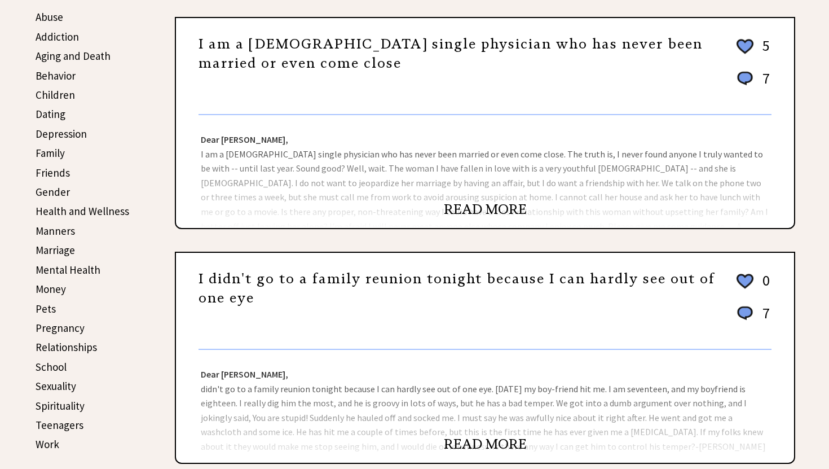
click at [482, 209] on link "READ MORE" at bounding box center [485, 209] width 83 height 17
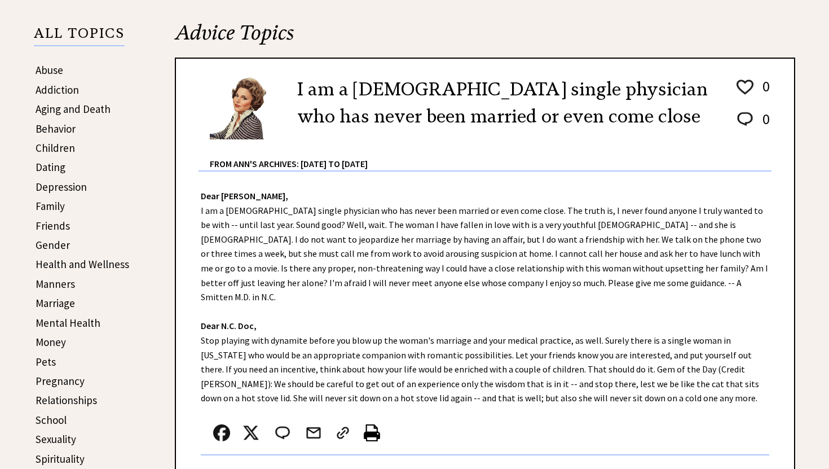
scroll to position [247, 0]
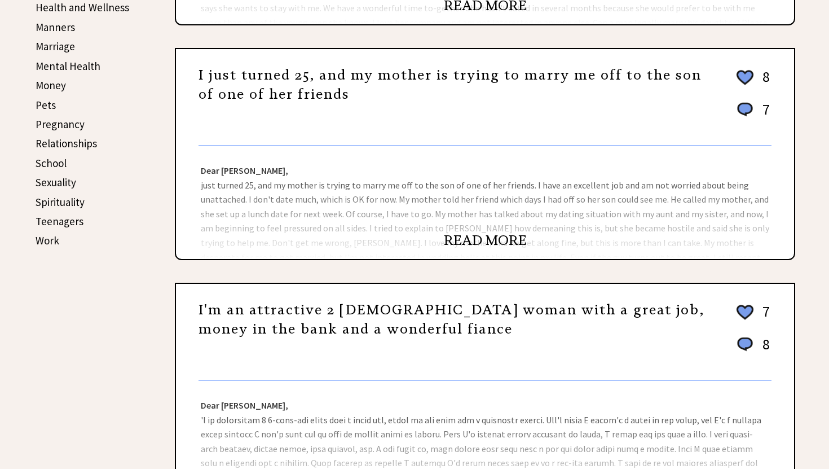
scroll to position [503, 0]
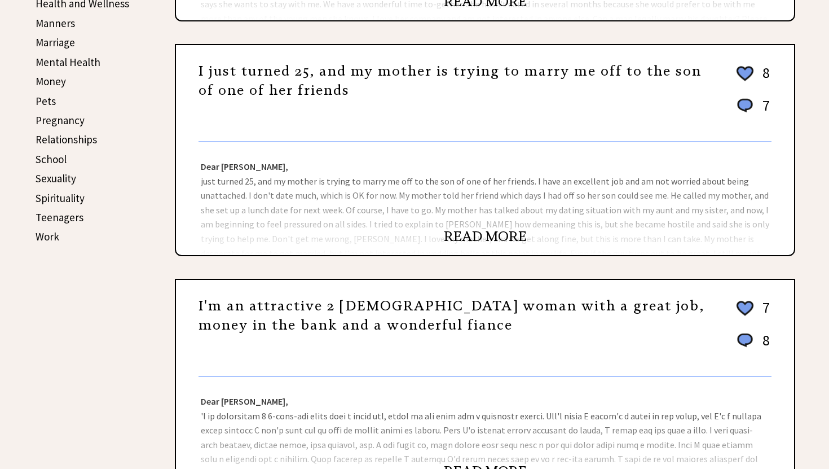
click at [475, 235] on link "READ MORE" at bounding box center [485, 236] width 83 height 17
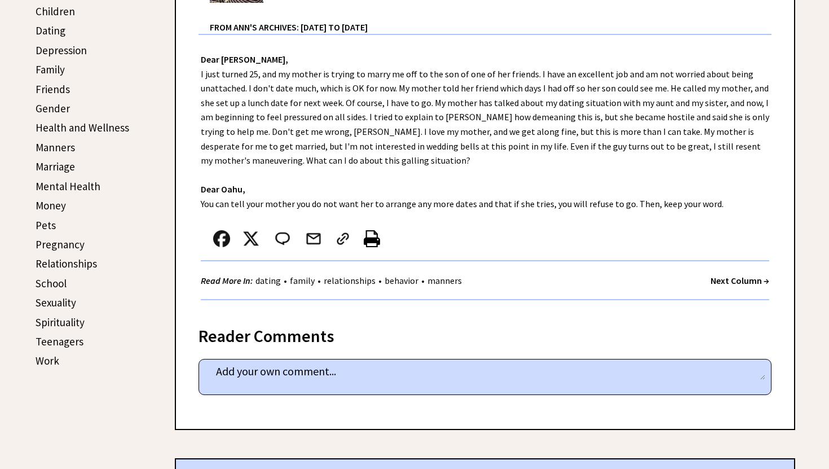
scroll to position [382, 0]
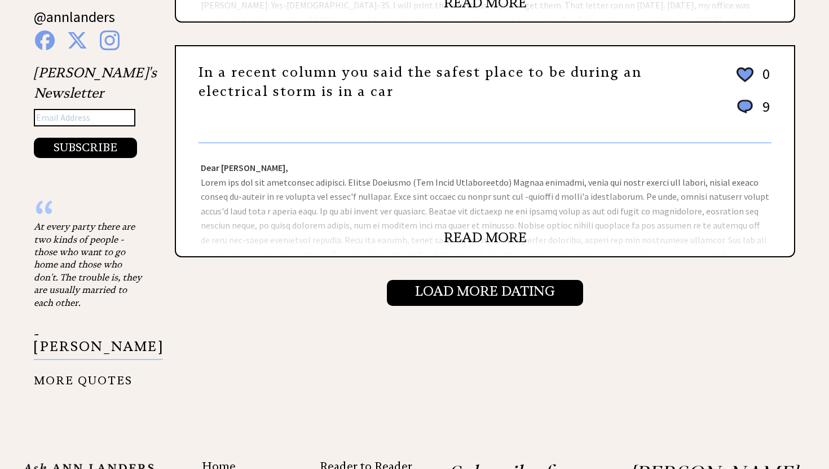
scroll to position [1217, 0]
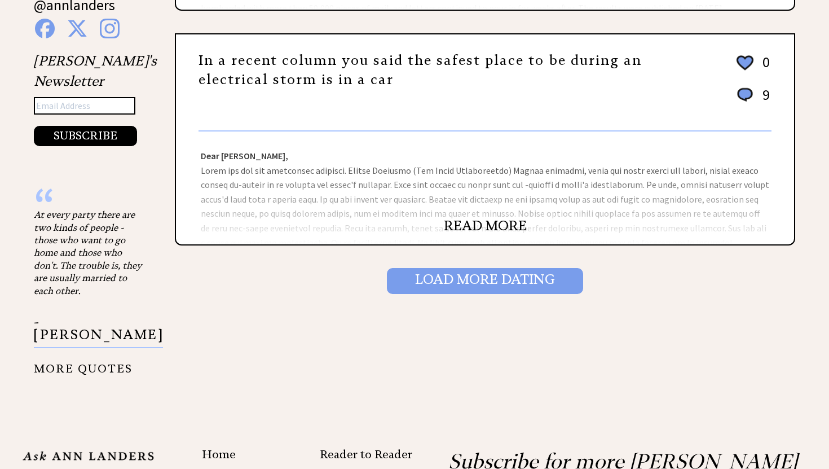
click at [431, 280] on input "Load More Dating" at bounding box center [485, 281] width 196 height 26
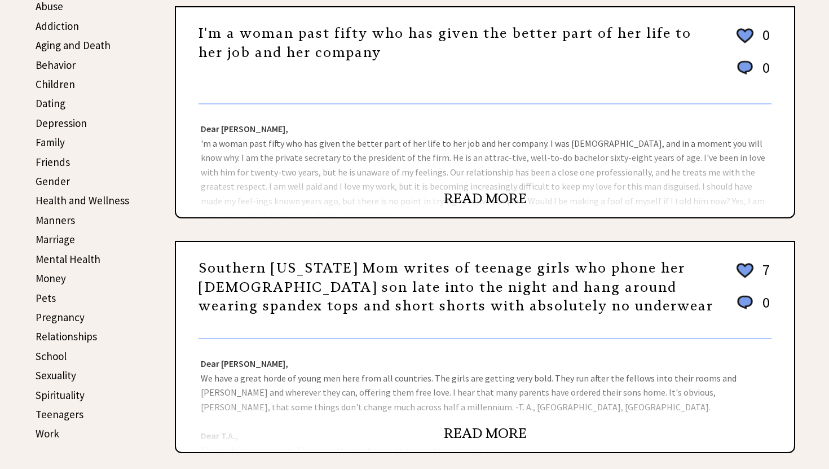
scroll to position [325, 0]
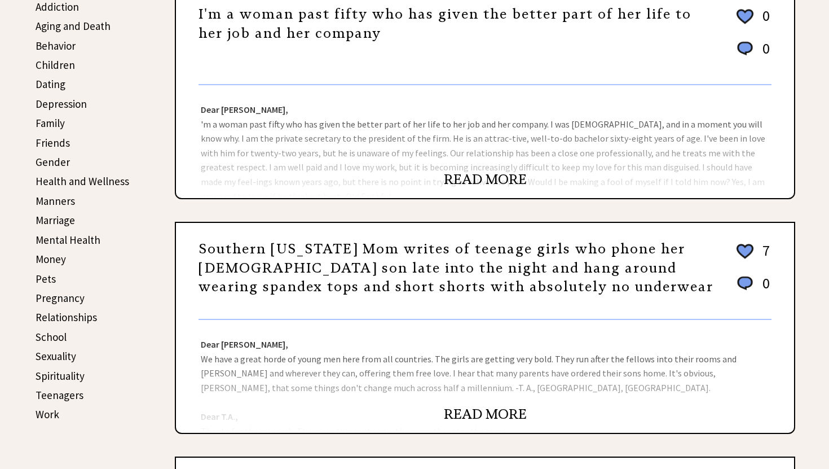
click at [460, 176] on link "READ MORE" at bounding box center [485, 179] width 83 height 17
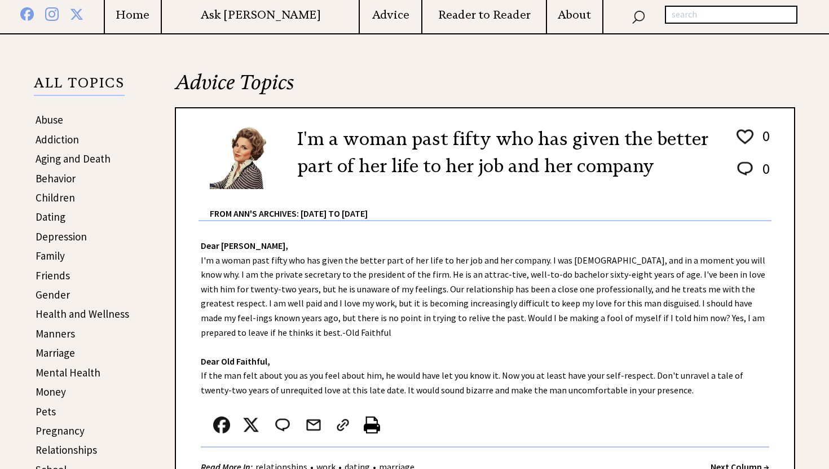
scroll to position [194, 0]
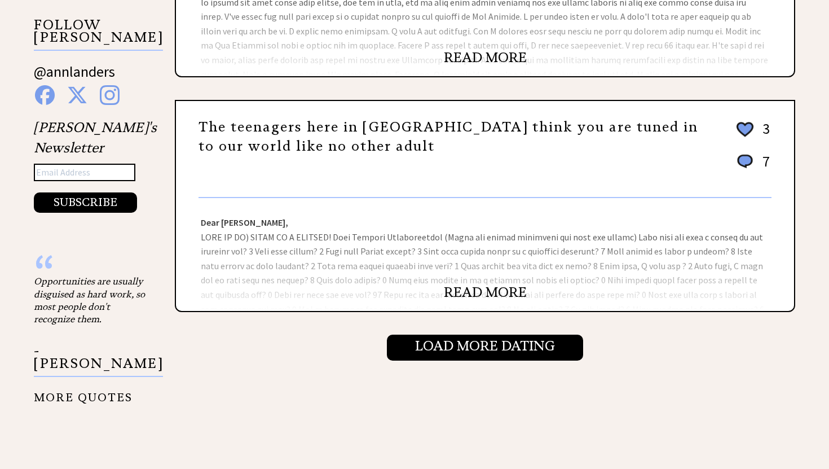
scroll to position [1152, 0]
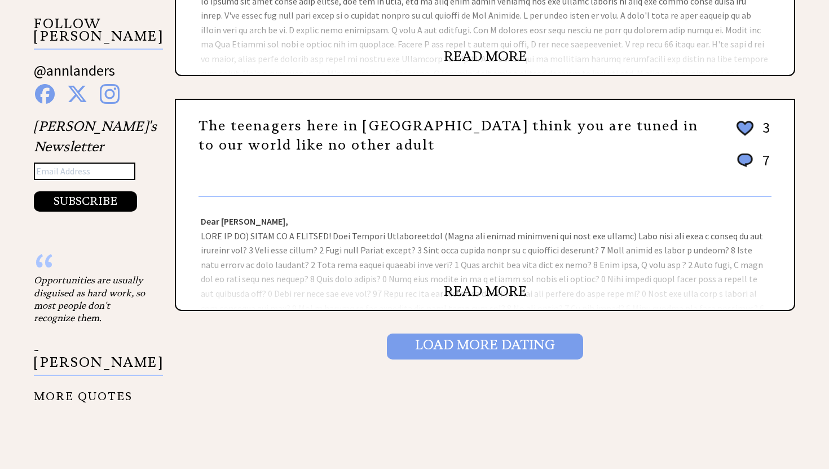
click at [468, 342] on input "Load More Dating" at bounding box center [485, 346] width 196 height 26
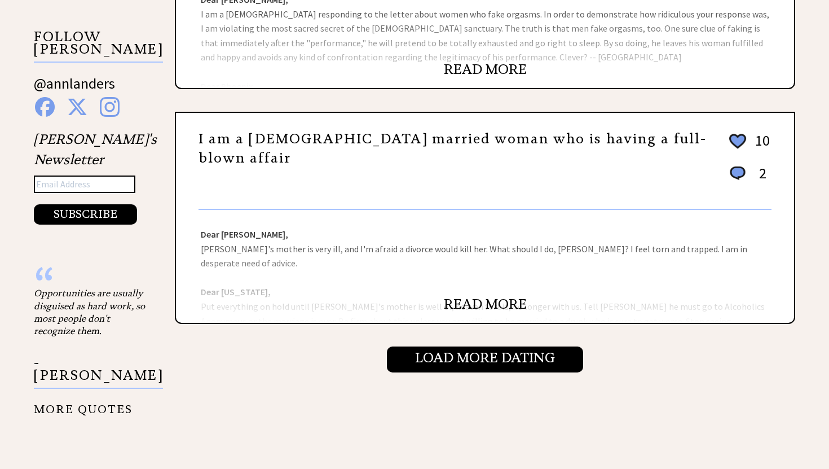
scroll to position [1140, 0]
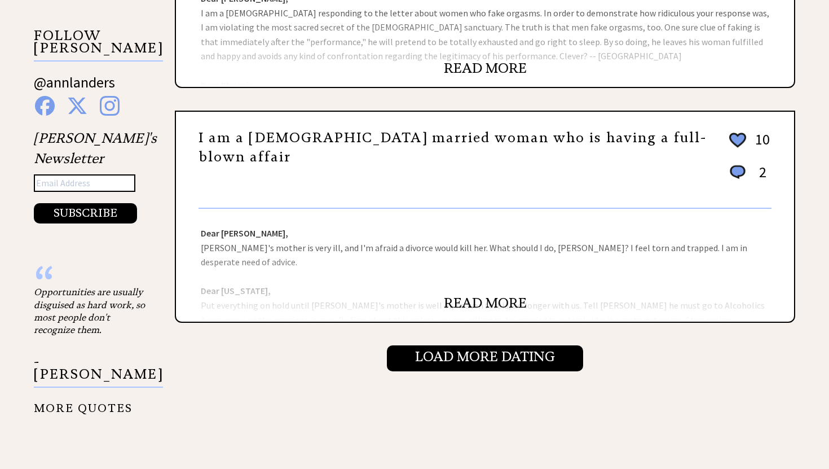
click at [462, 300] on link "READ MORE" at bounding box center [485, 302] width 83 height 17
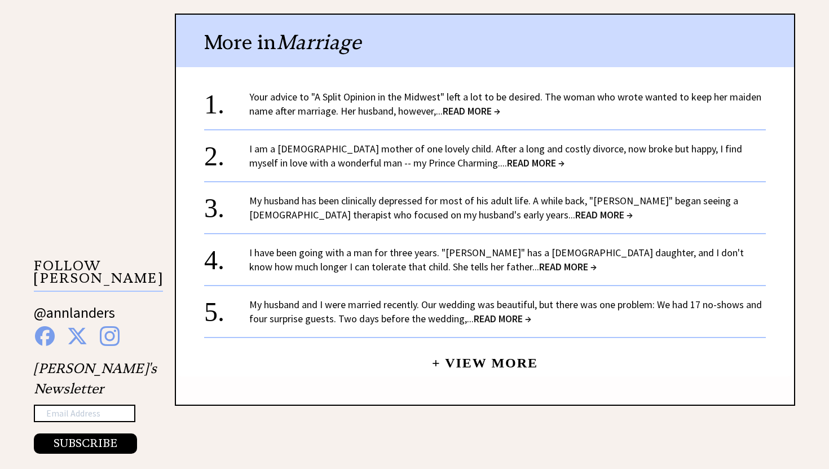
scroll to position [912, 0]
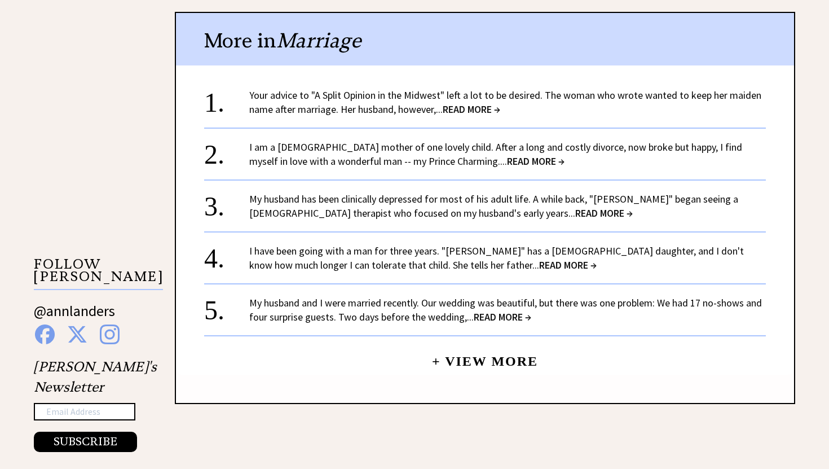
click at [494, 310] on span "READ MORE →" at bounding box center [503, 316] width 58 height 13
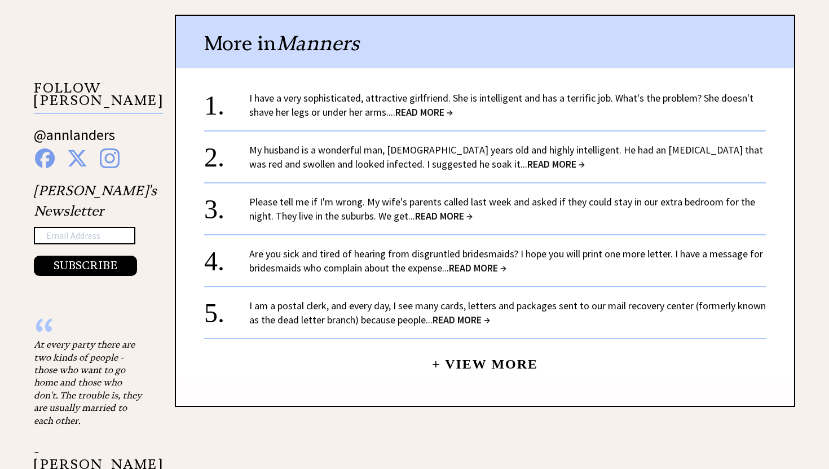
scroll to position [1090, 0]
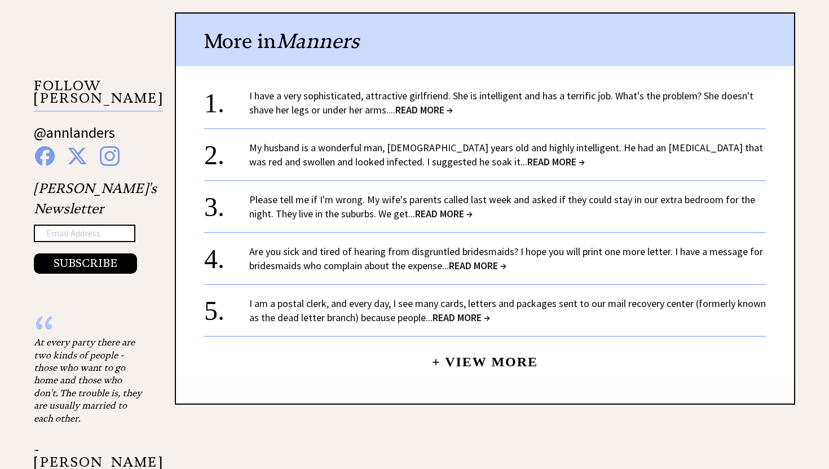
click at [476, 264] on span "READ MORE →" at bounding box center [478, 265] width 58 height 13
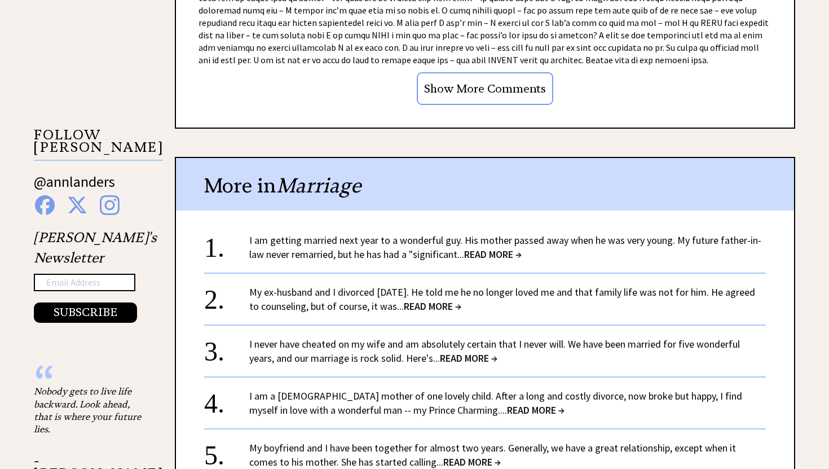
scroll to position [1042, 0]
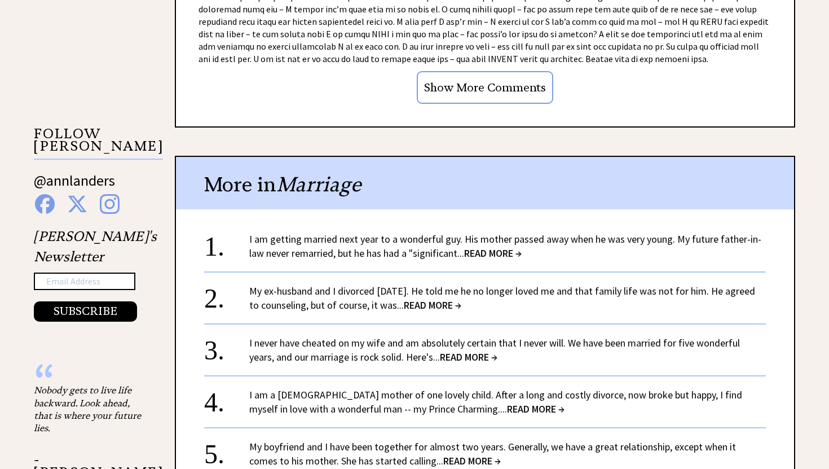
click at [461, 298] on span "READ MORE →" at bounding box center [433, 304] width 58 height 13
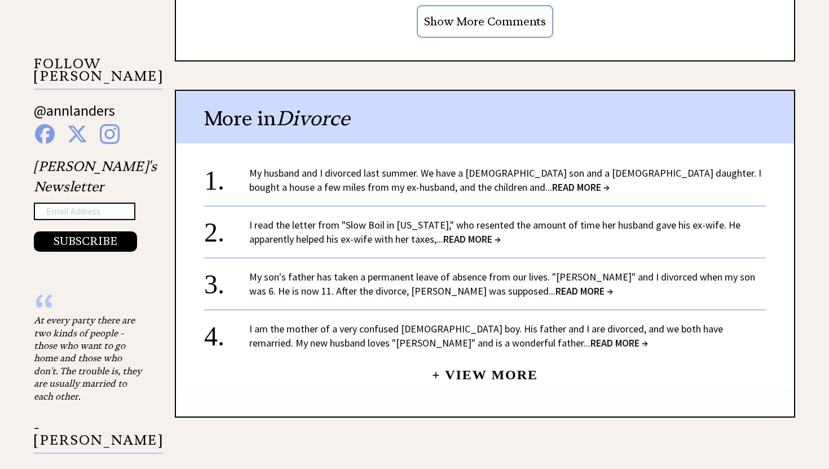
scroll to position [1113, 0]
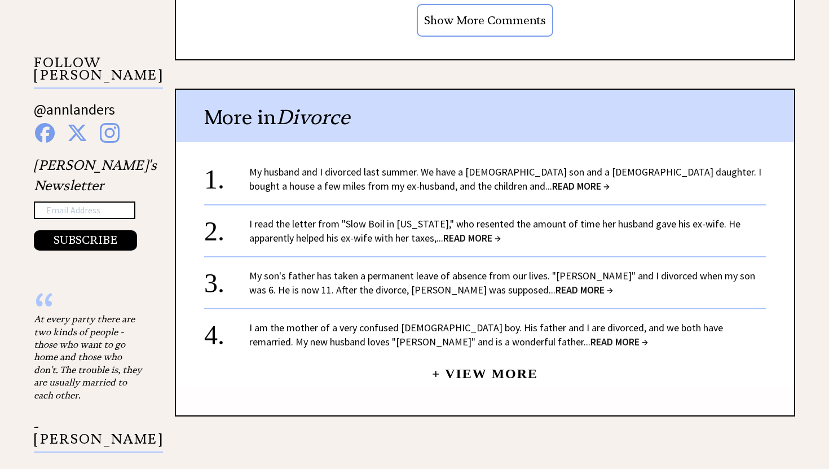
click at [463, 356] on link "+ View More" at bounding box center [485, 368] width 106 height 24
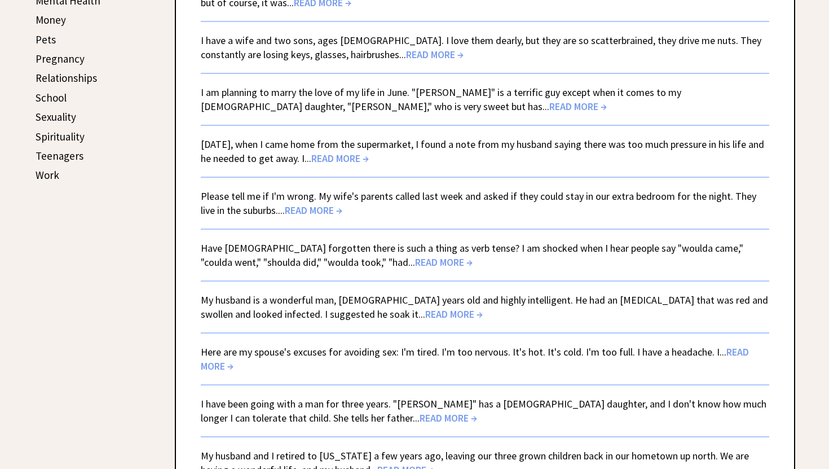
scroll to position [567, 0]
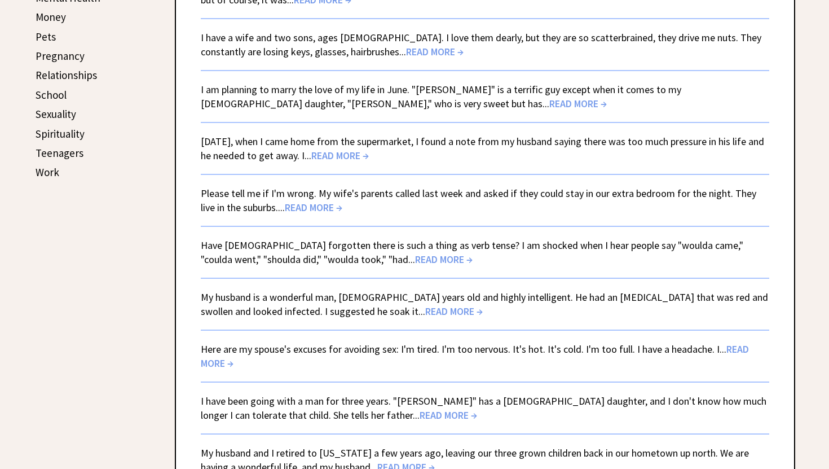
click at [425, 310] on span "READ MORE →" at bounding box center [454, 310] width 58 height 13
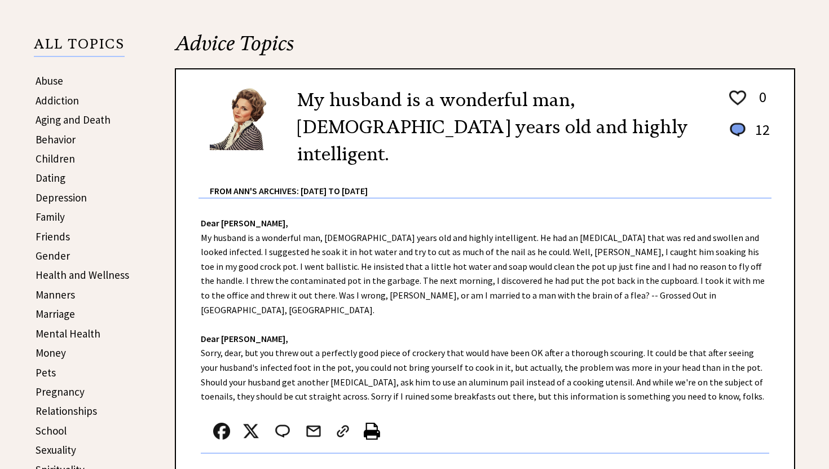
scroll to position [234, 0]
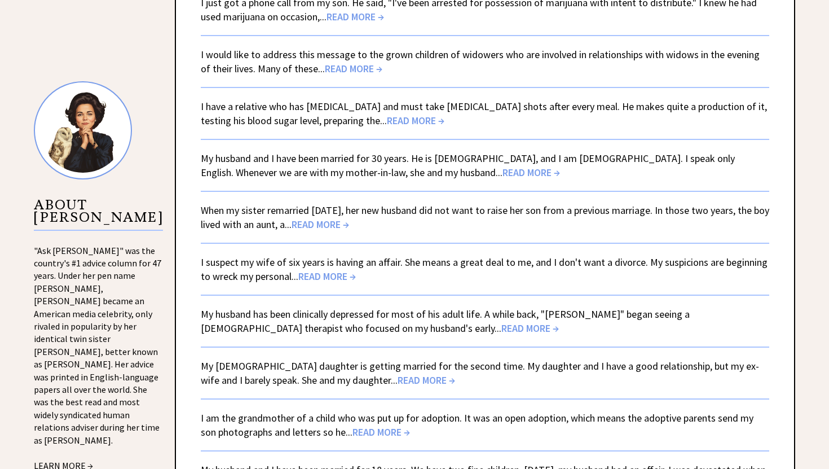
scroll to position [1072, 0]
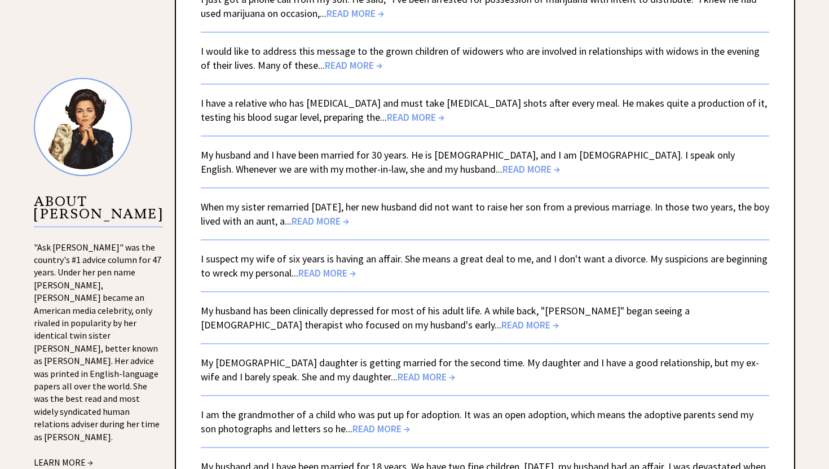
click at [349, 218] on span "READ MORE →" at bounding box center [320, 220] width 58 height 13
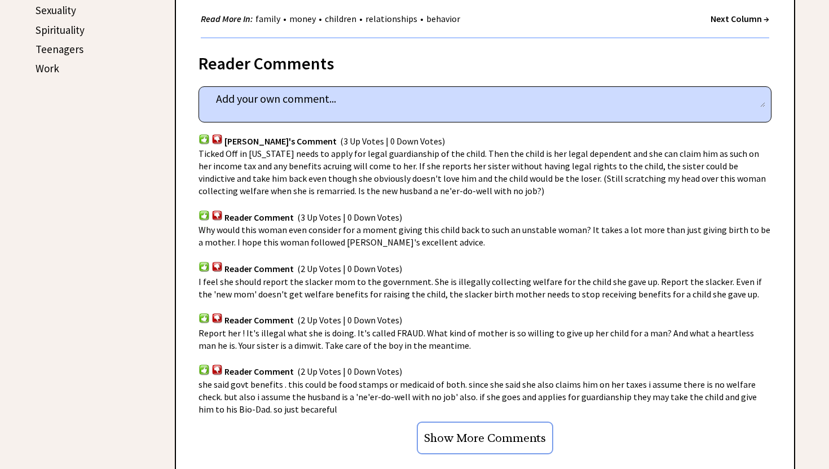
scroll to position [673, 0]
